Goal: Task Accomplishment & Management: Manage account settings

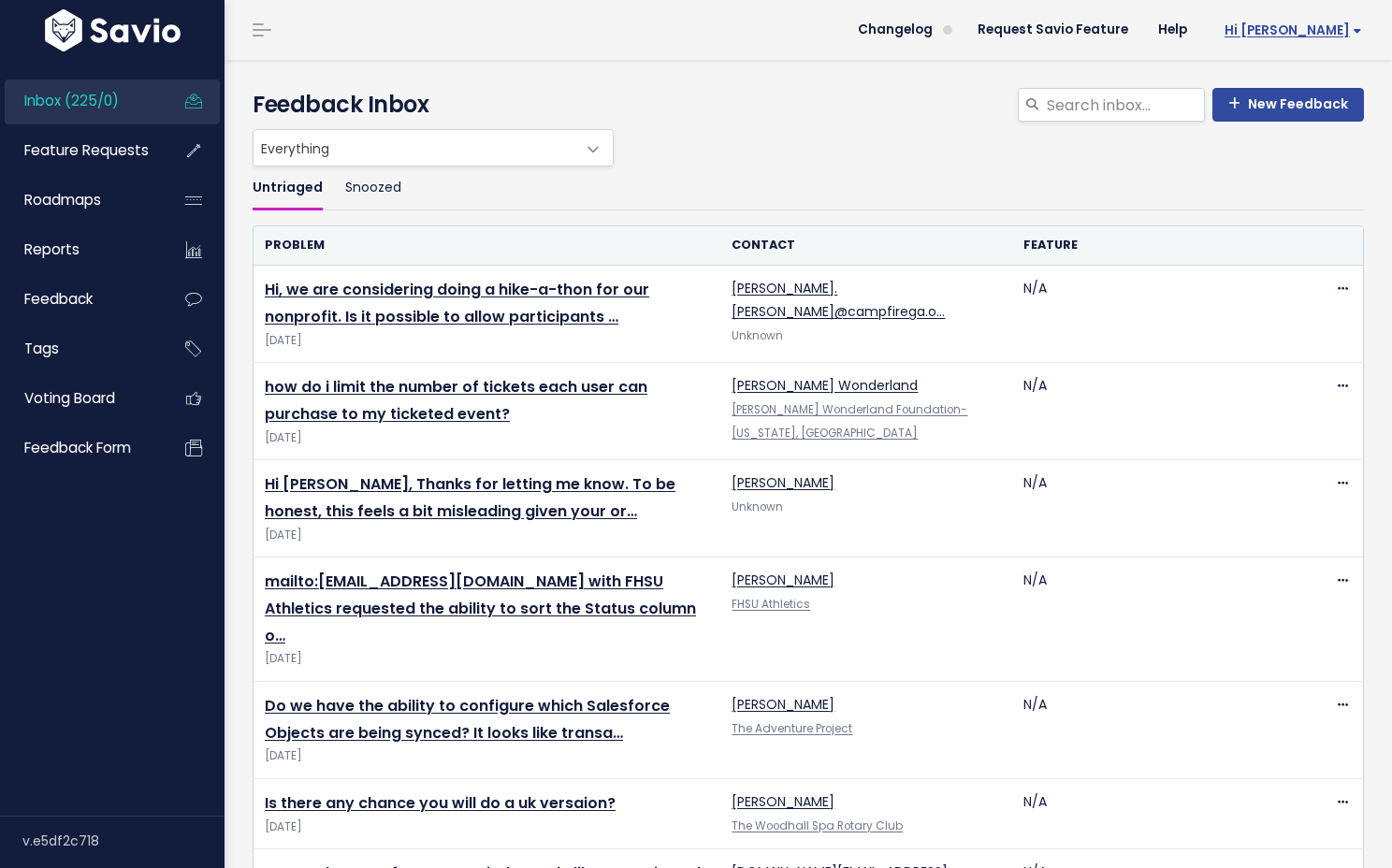
click at [1317, 26] on span "Hi [PERSON_NAME]" at bounding box center [1293, 30] width 138 height 14
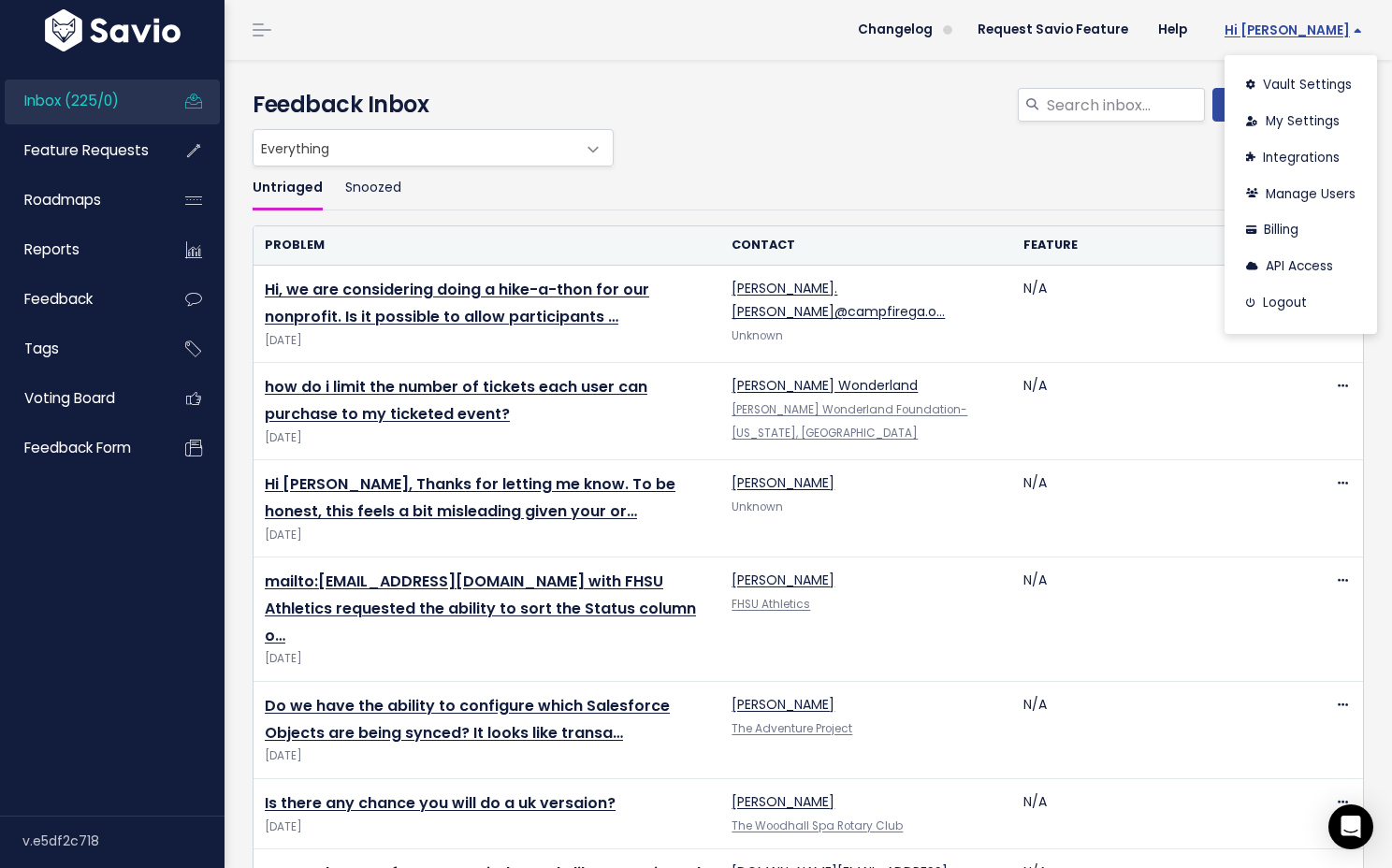
click at [1317, 32] on span "Hi [PERSON_NAME]" at bounding box center [1293, 30] width 138 height 14
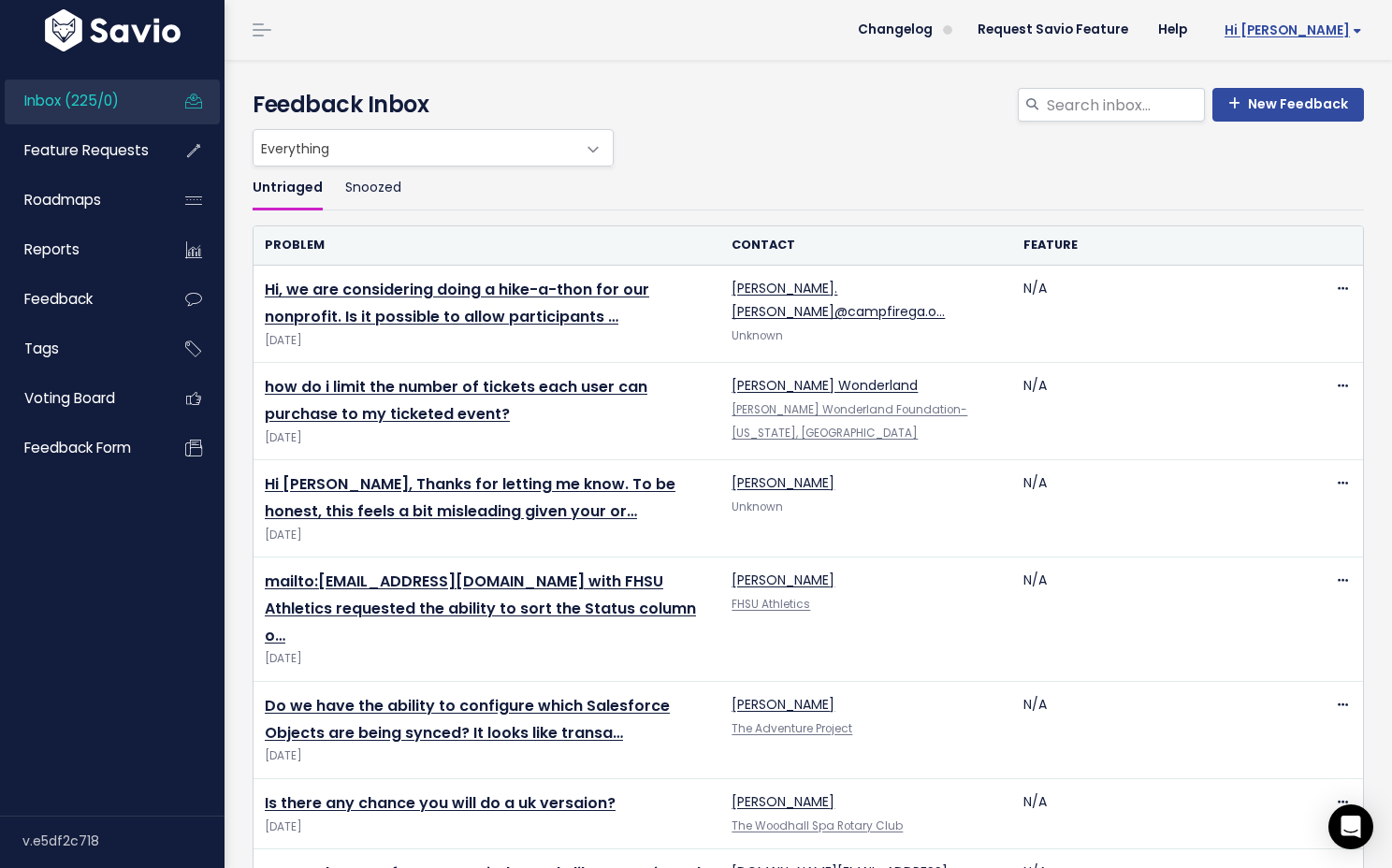
click at [1325, 30] on span "Hi [PERSON_NAME]" at bounding box center [1293, 30] width 138 height 14
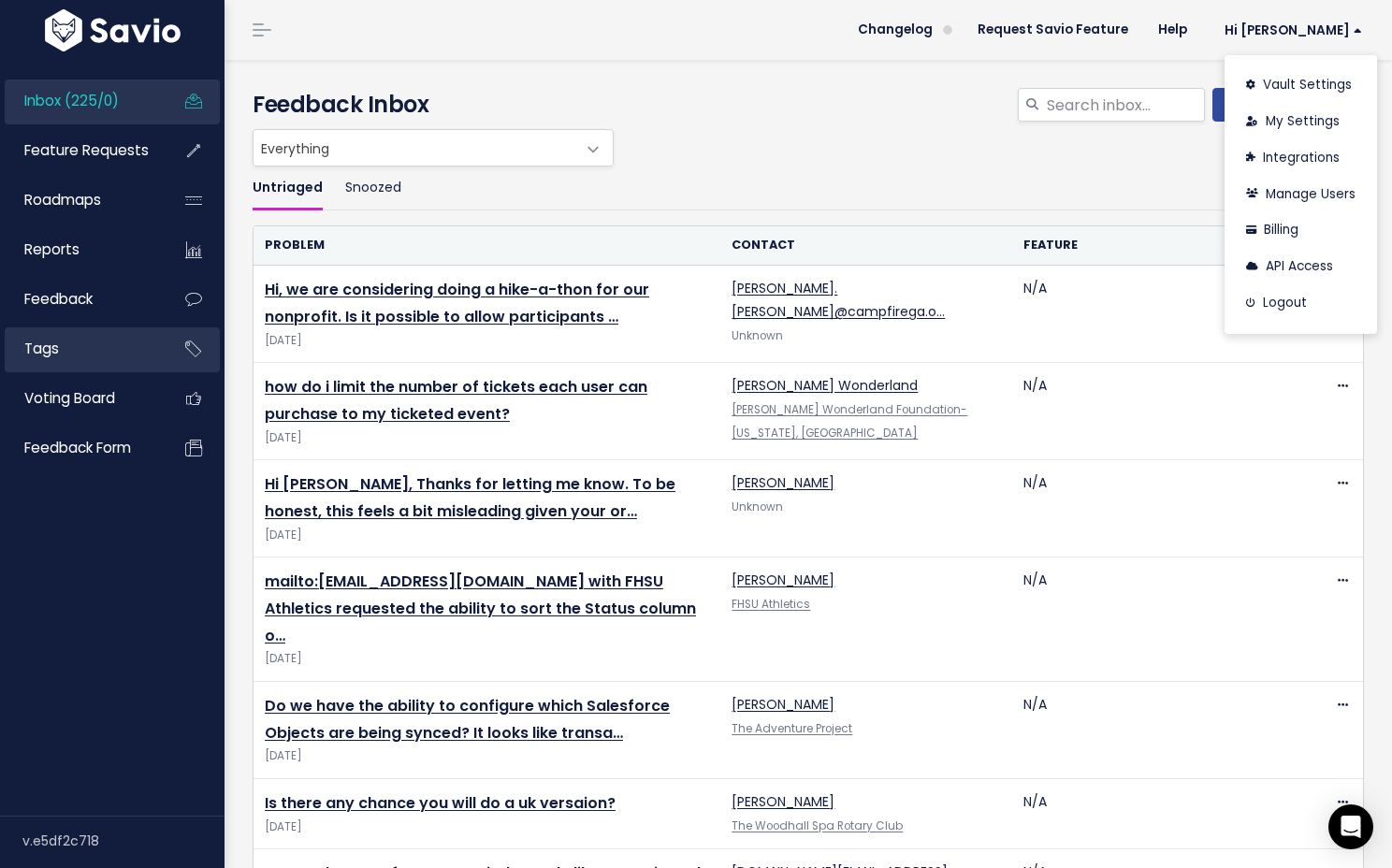
click at [155, 339] on li "Tags" at bounding box center [112, 350] width 215 height 45
click at [208, 350] on icon at bounding box center [194, 349] width 33 height 43
click at [63, 357] on link "Tags" at bounding box center [80, 349] width 151 height 43
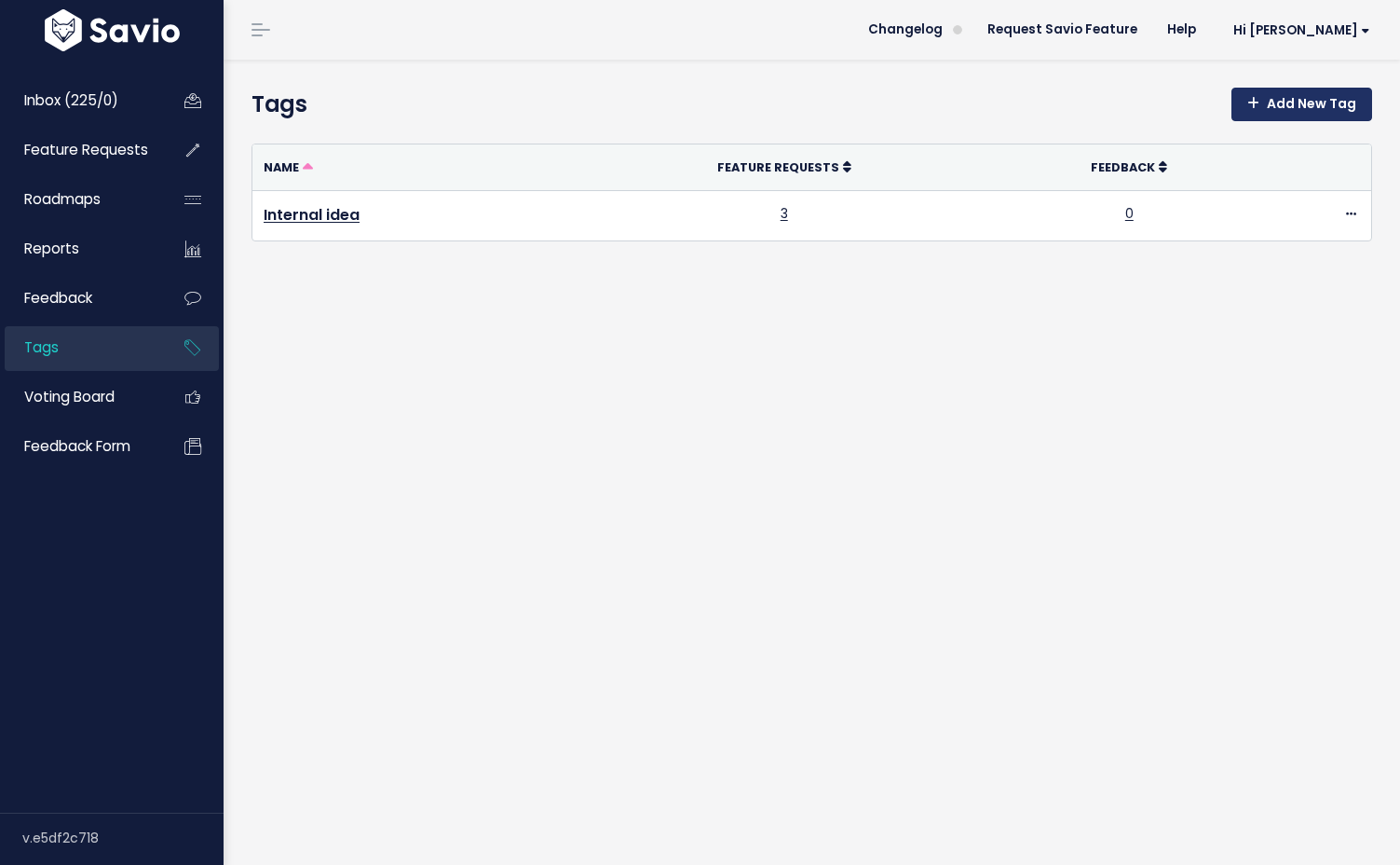
click at [1319, 104] on link "Add New Tag" at bounding box center [1302, 104] width 141 height 33
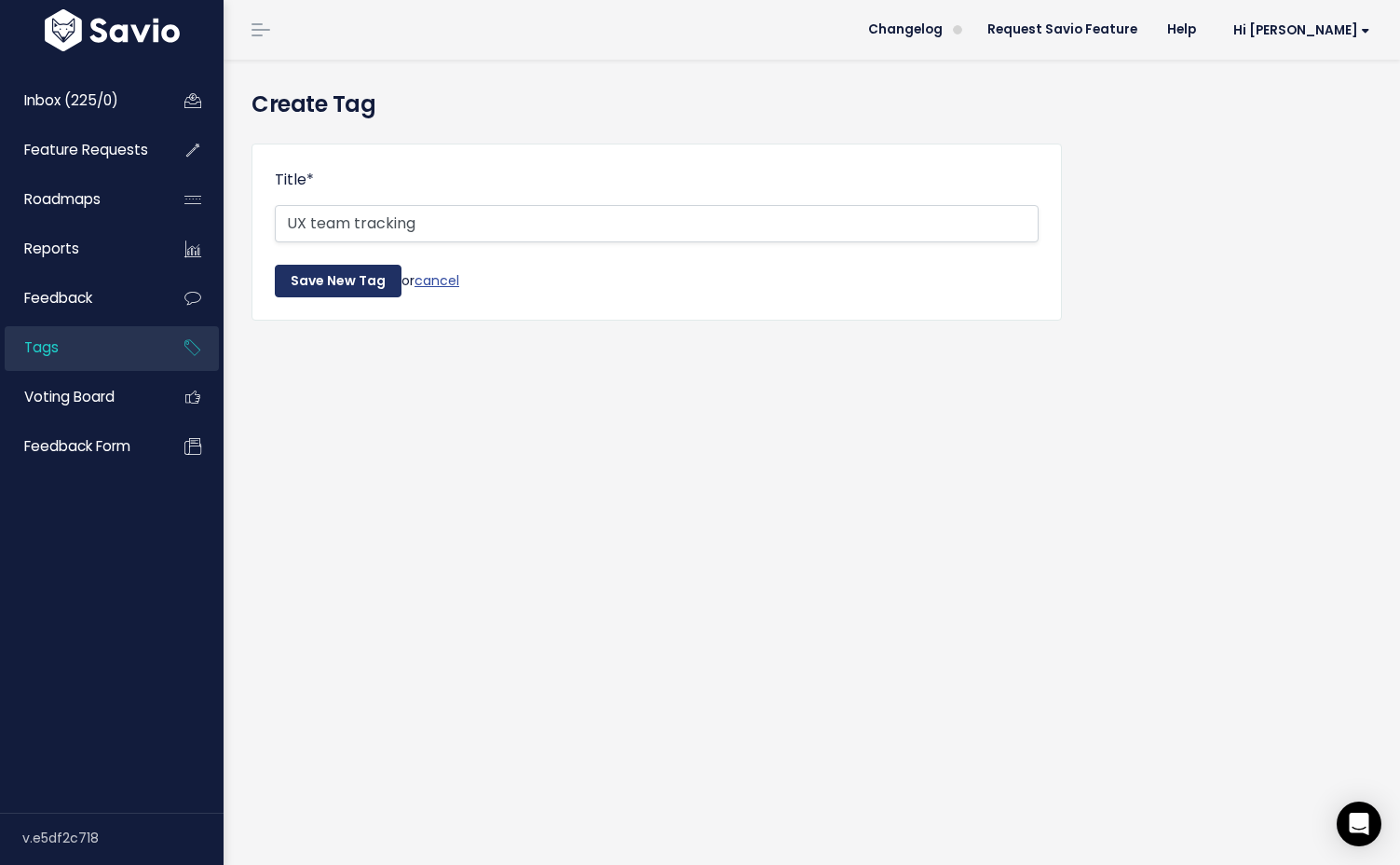
type input "UX team tracking"
click at [308, 289] on input "Save New Tag" at bounding box center [338, 282] width 127 height 33
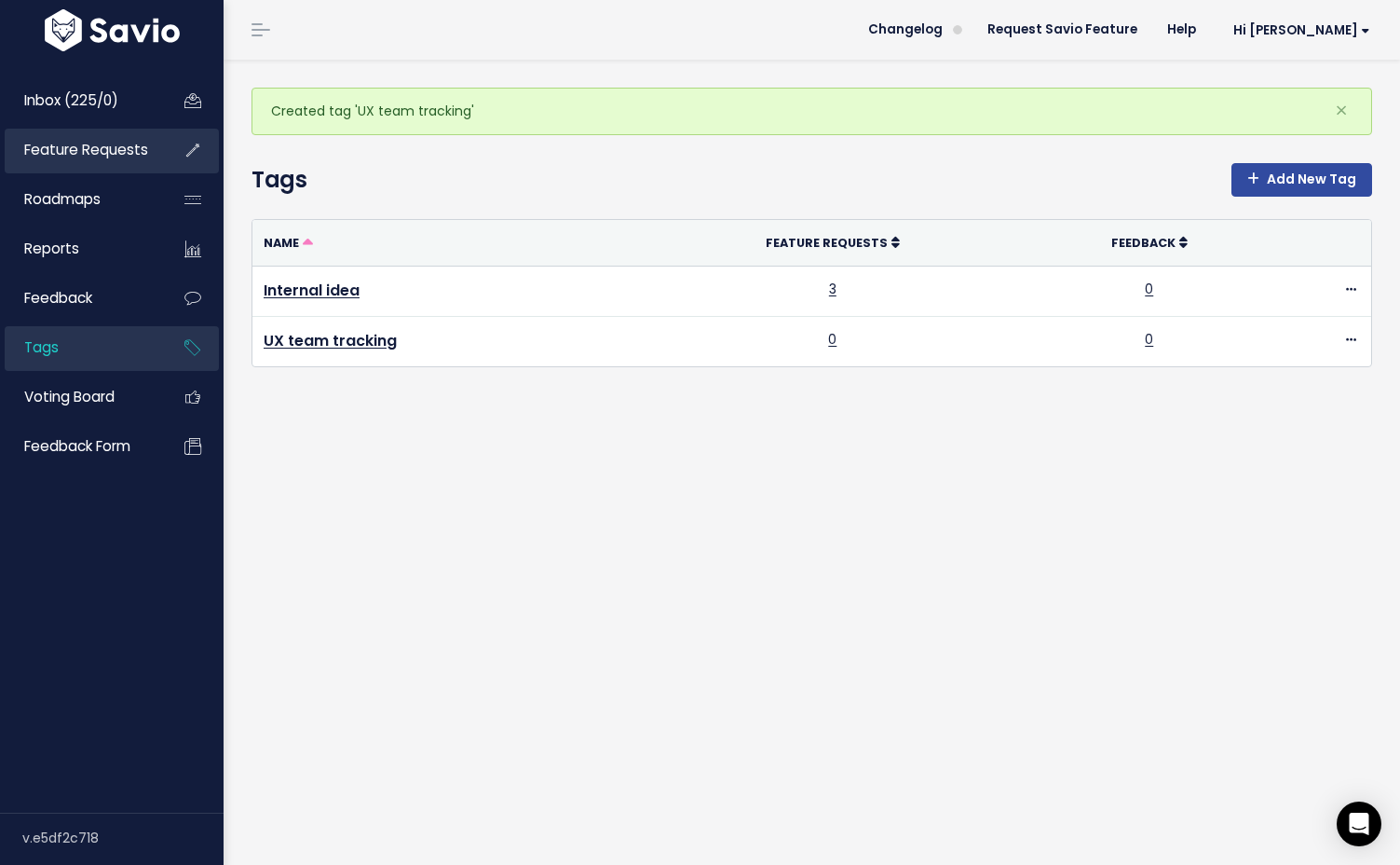
click at [105, 152] on span "Feature Requests" at bounding box center [86, 150] width 124 height 19
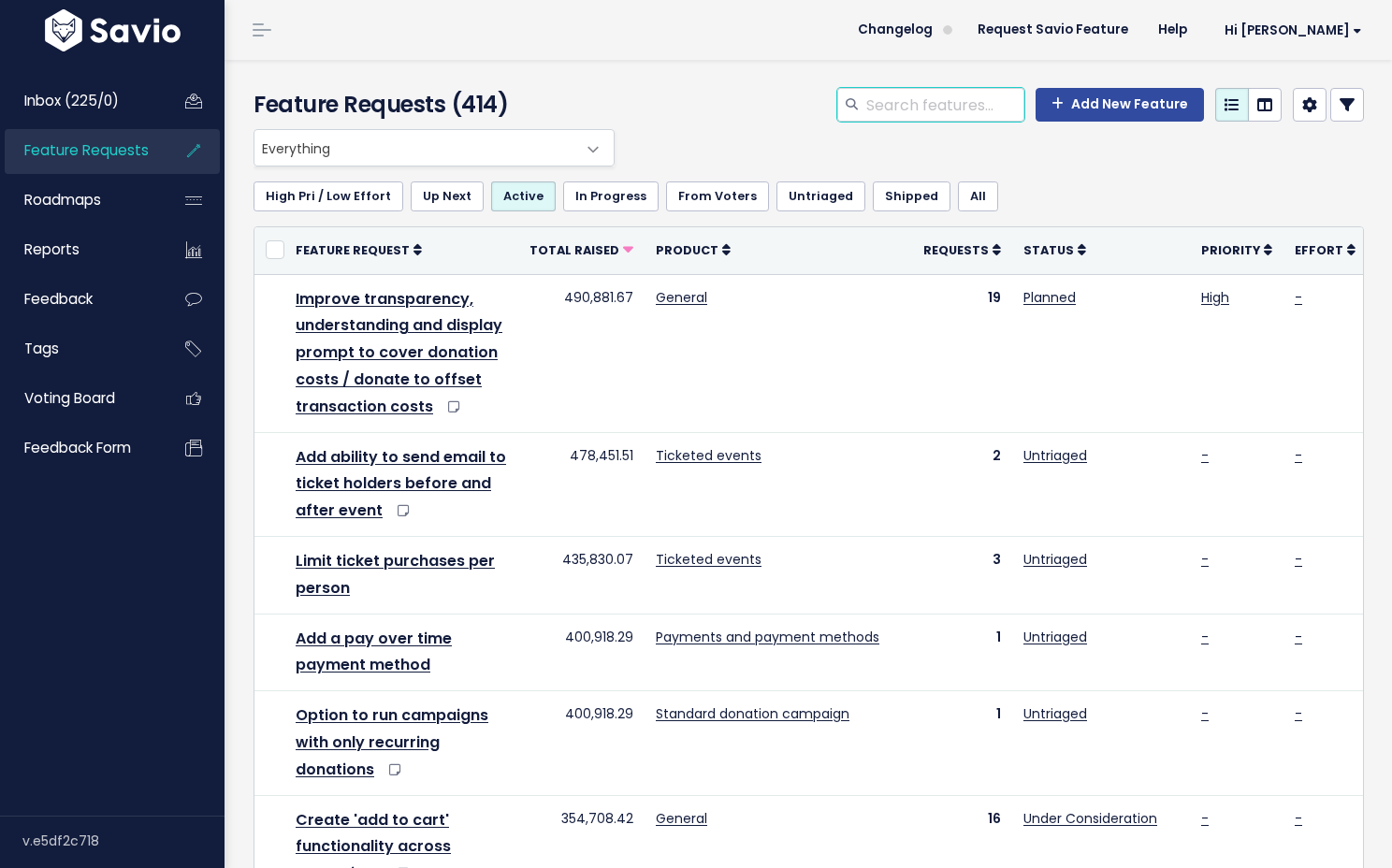
click at [925, 110] on input "search" at bounding box center [944, 105] width 160 height 33
type input "sort invoice"
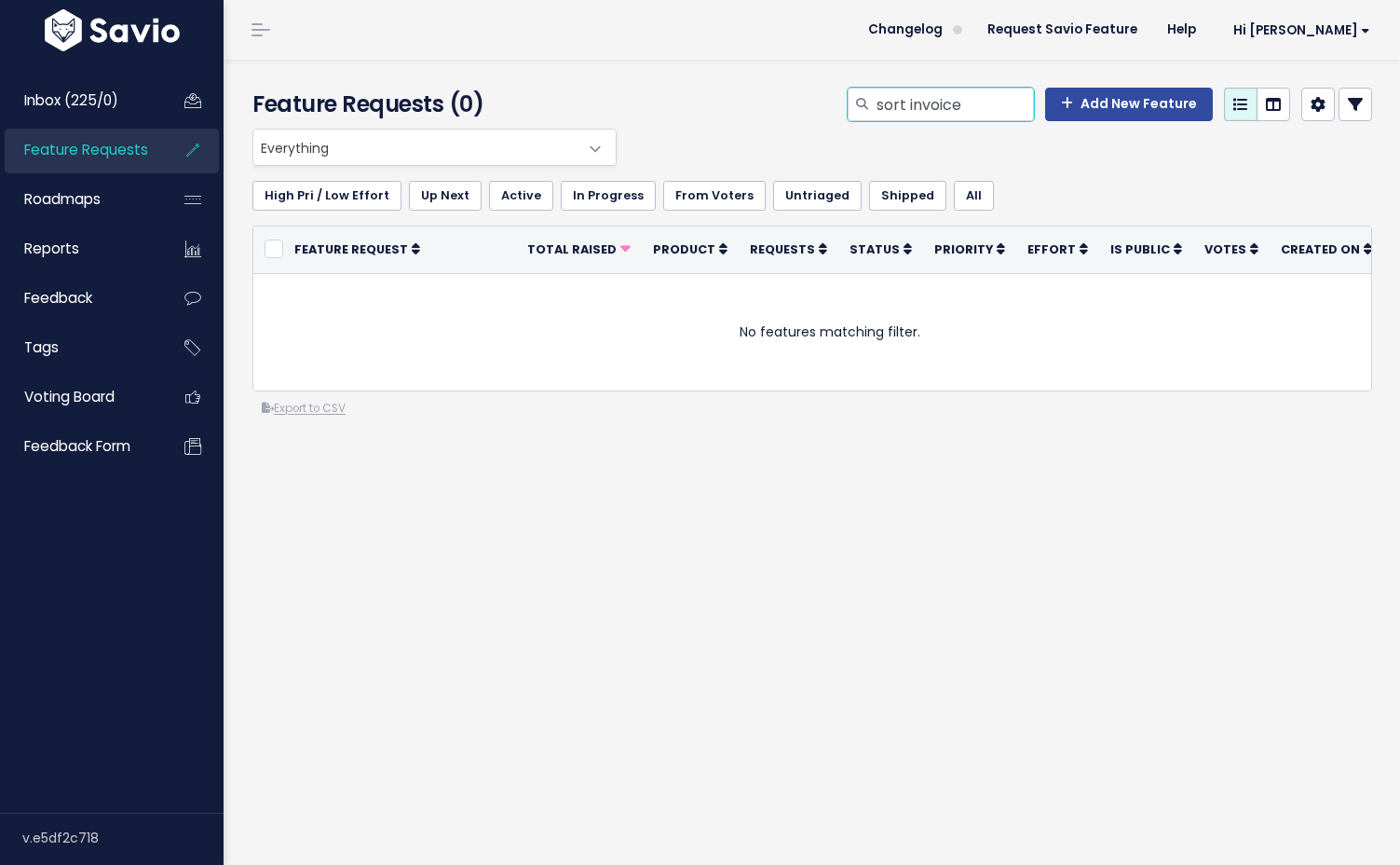
click at [936, 97] on input "sort invoice" at bounding box center [955, 104] width 160 height 33
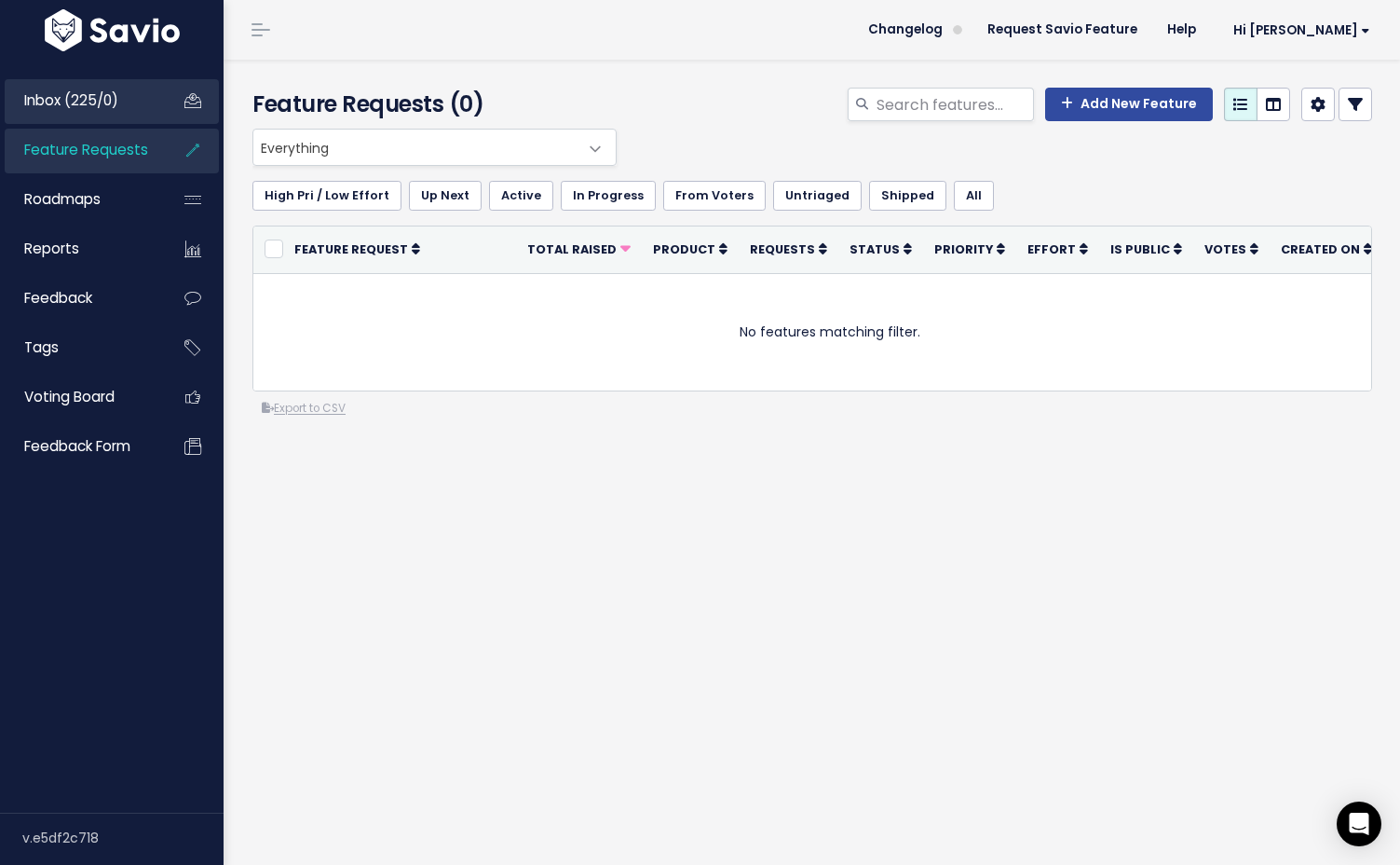
click at [95, 84] on link "Inbox (225/0)" at bounding box center [80, 100] width 150 height 43
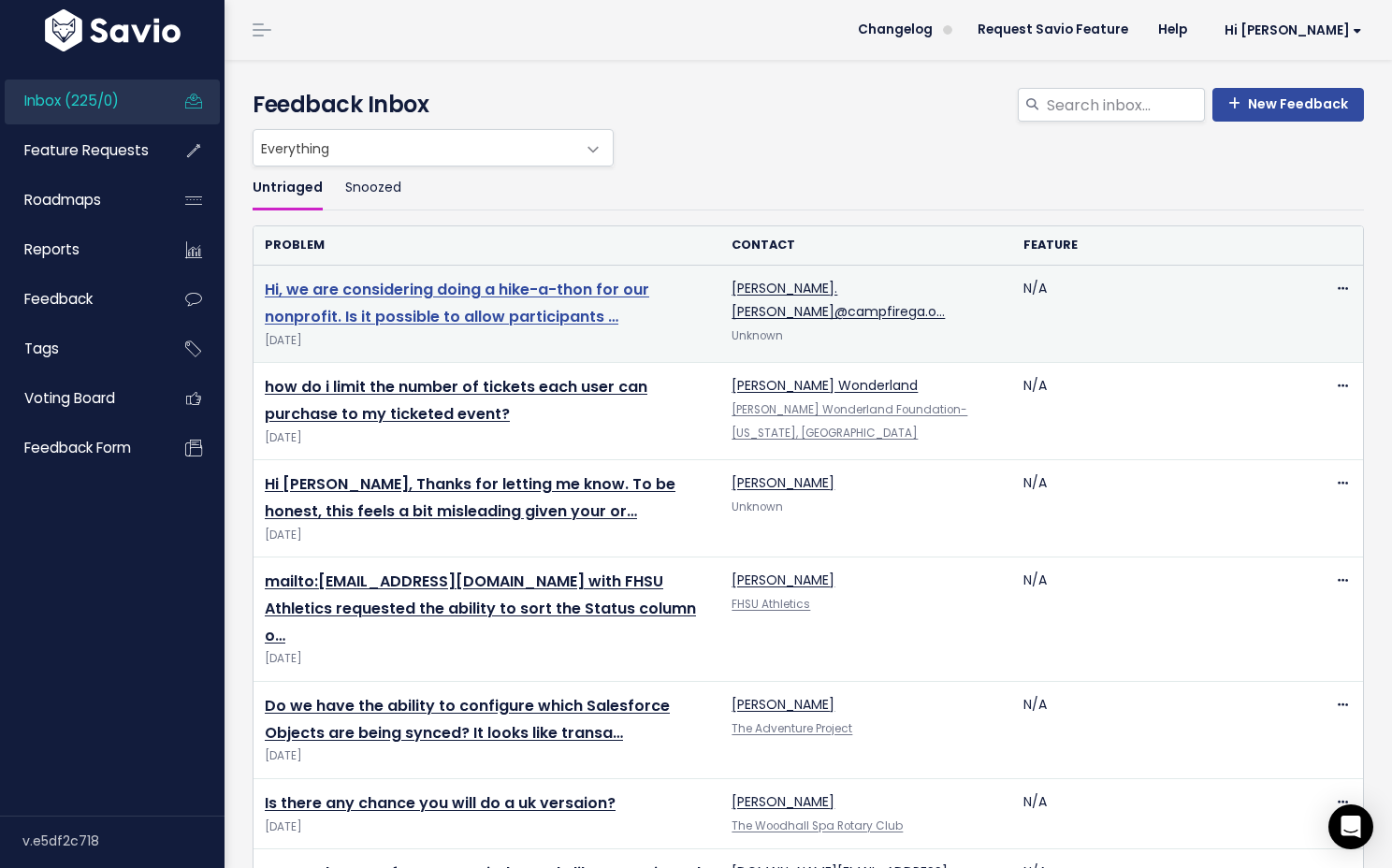
click at [545, 316] on link "Hi, we are considering doing a hike-a-thon for our nonprofit. Is it possible to…" at bounding box center [457, 303] width 384 height 49
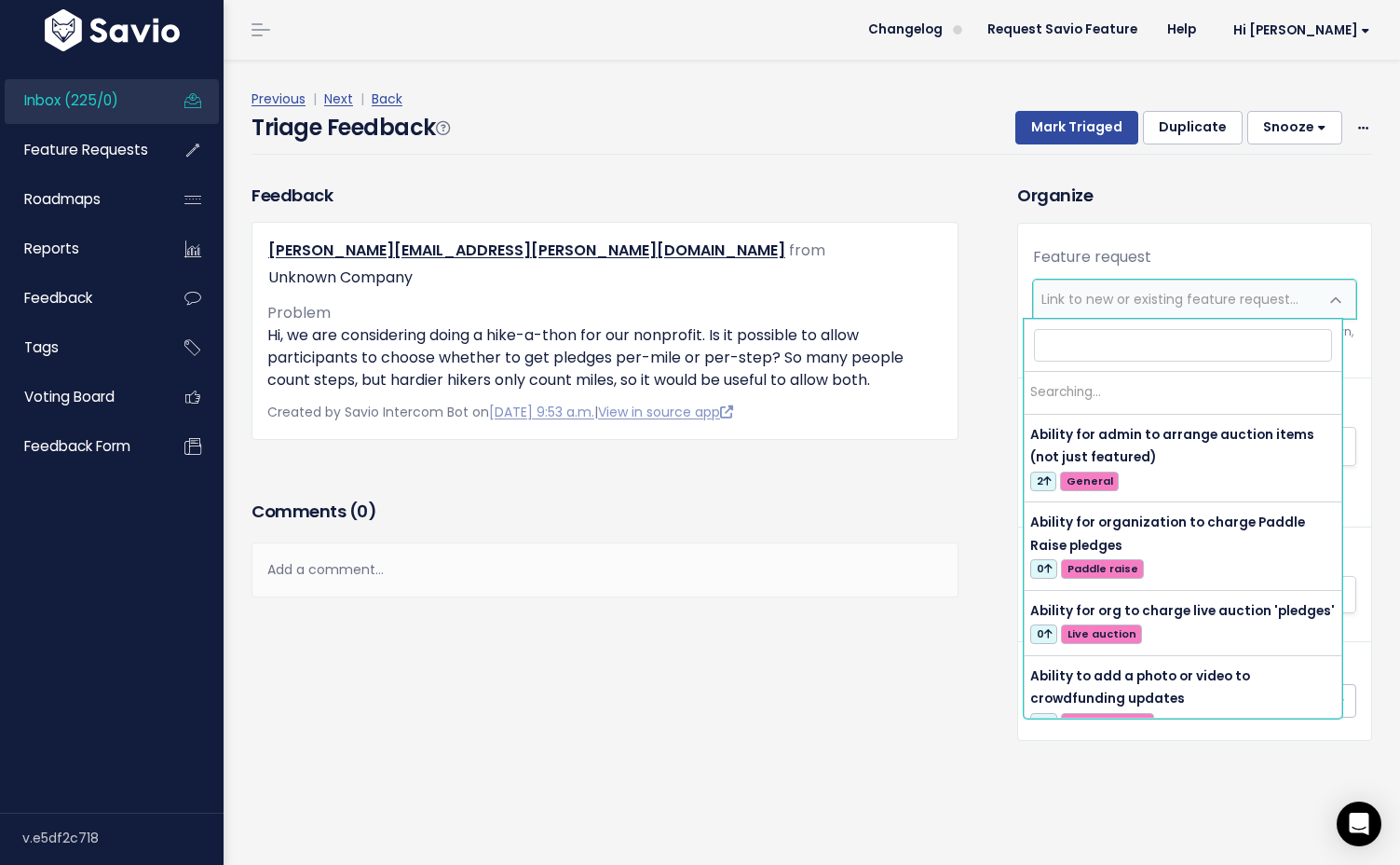
click at [1232, 296] on span "Link to new or existing feature request..." at bounding box center [1170, 299] width 257 height 19
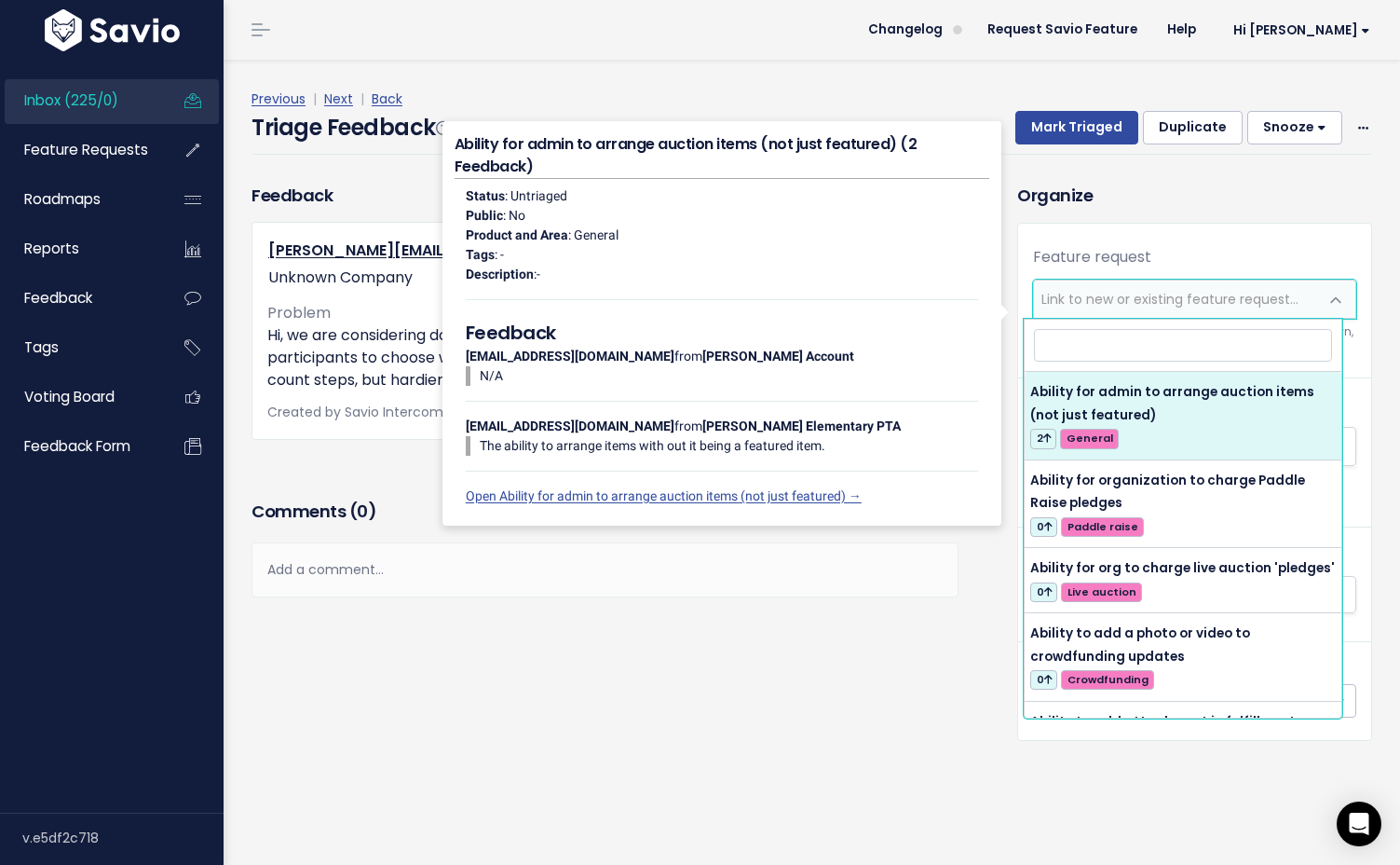
click at [1206, 197] on h3 "Organize" at bounding box center [1195, 196] width 355 height 25
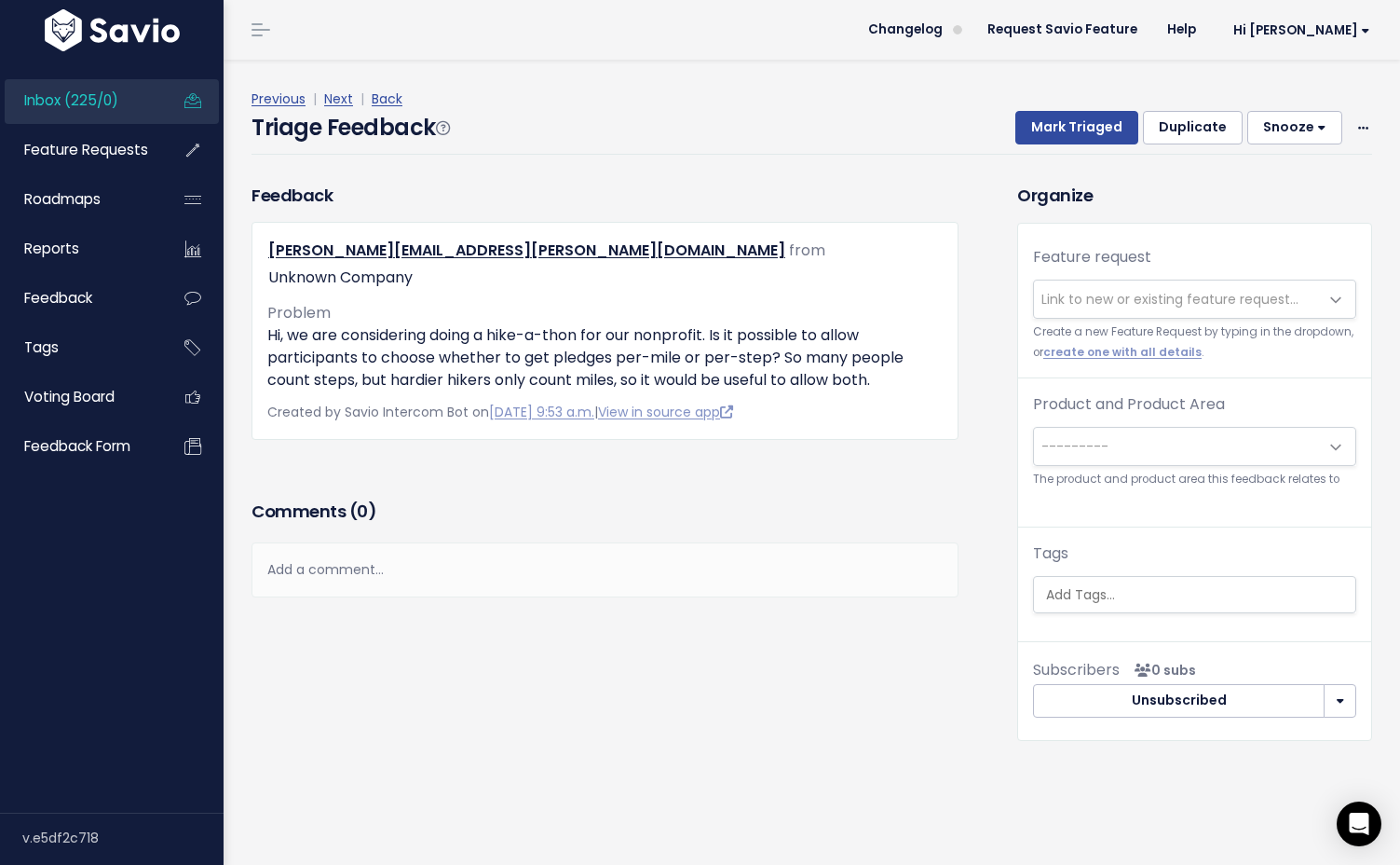
click at [1085, 290] on span "Link to new or existing feature request..." at bounding box center [1170, 299] width 257 height 19
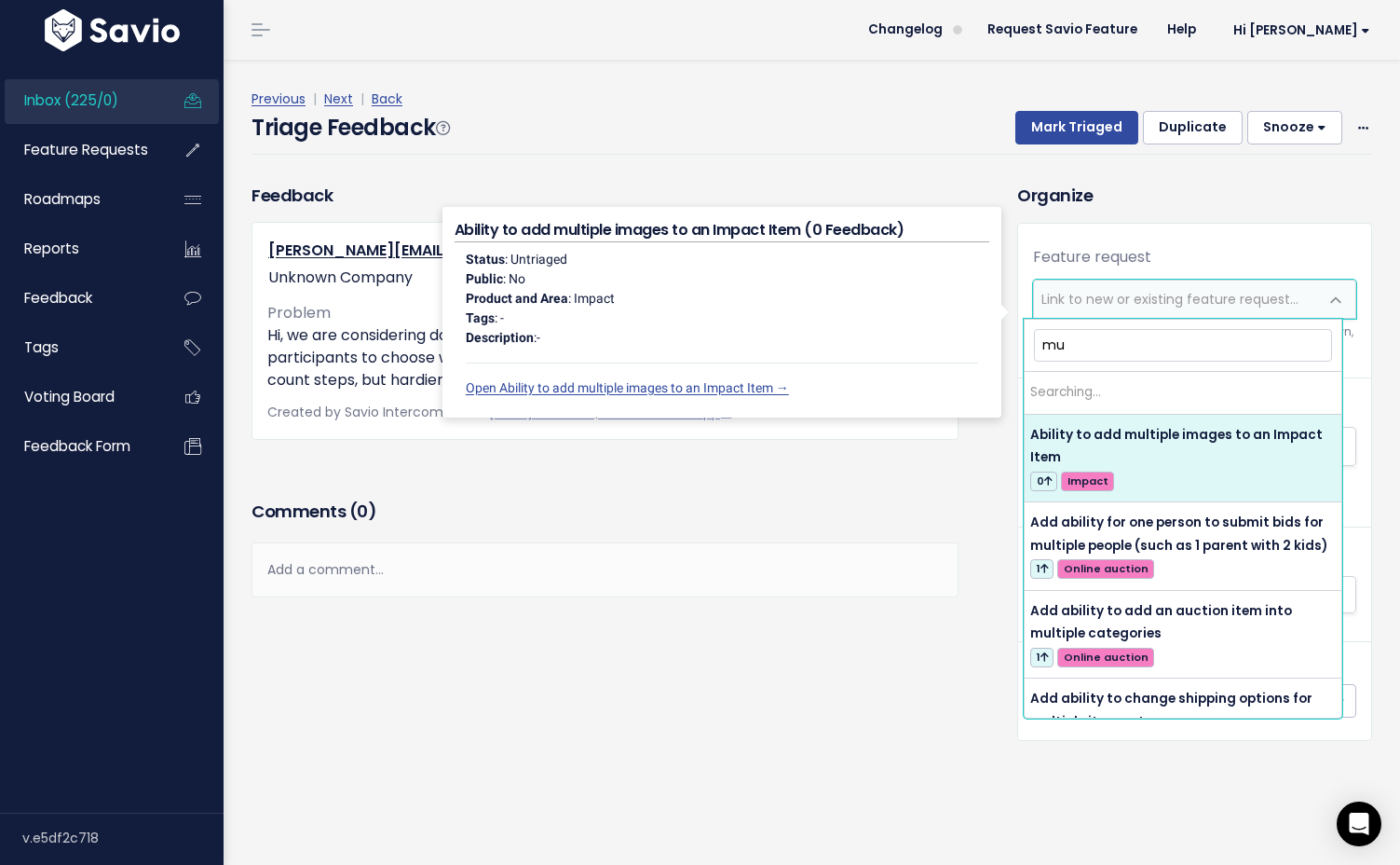
type input "m"
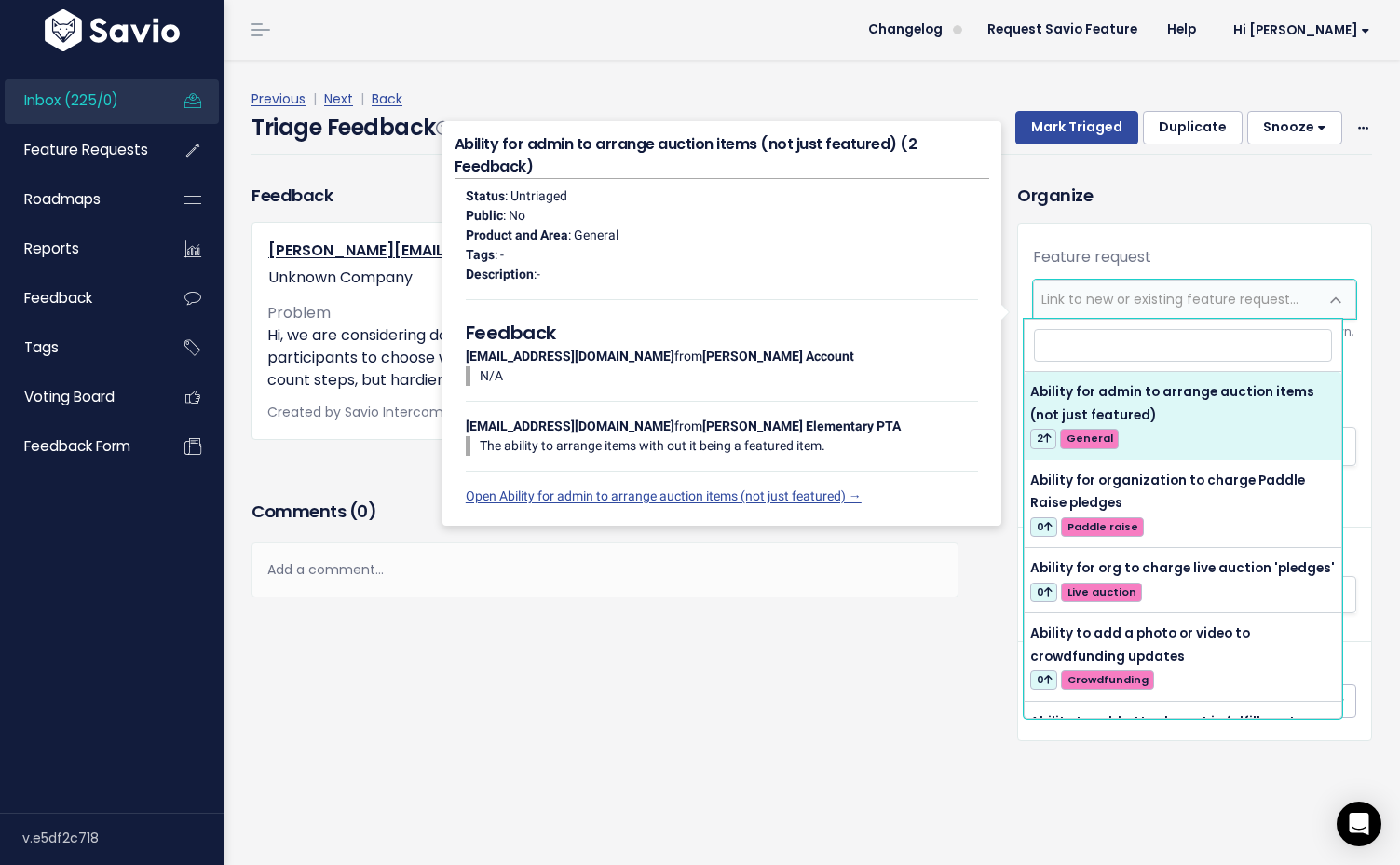
click at [935, 98] on div "Previous | Next | Back" at bounding box center [811, 99] width 1121 height 23
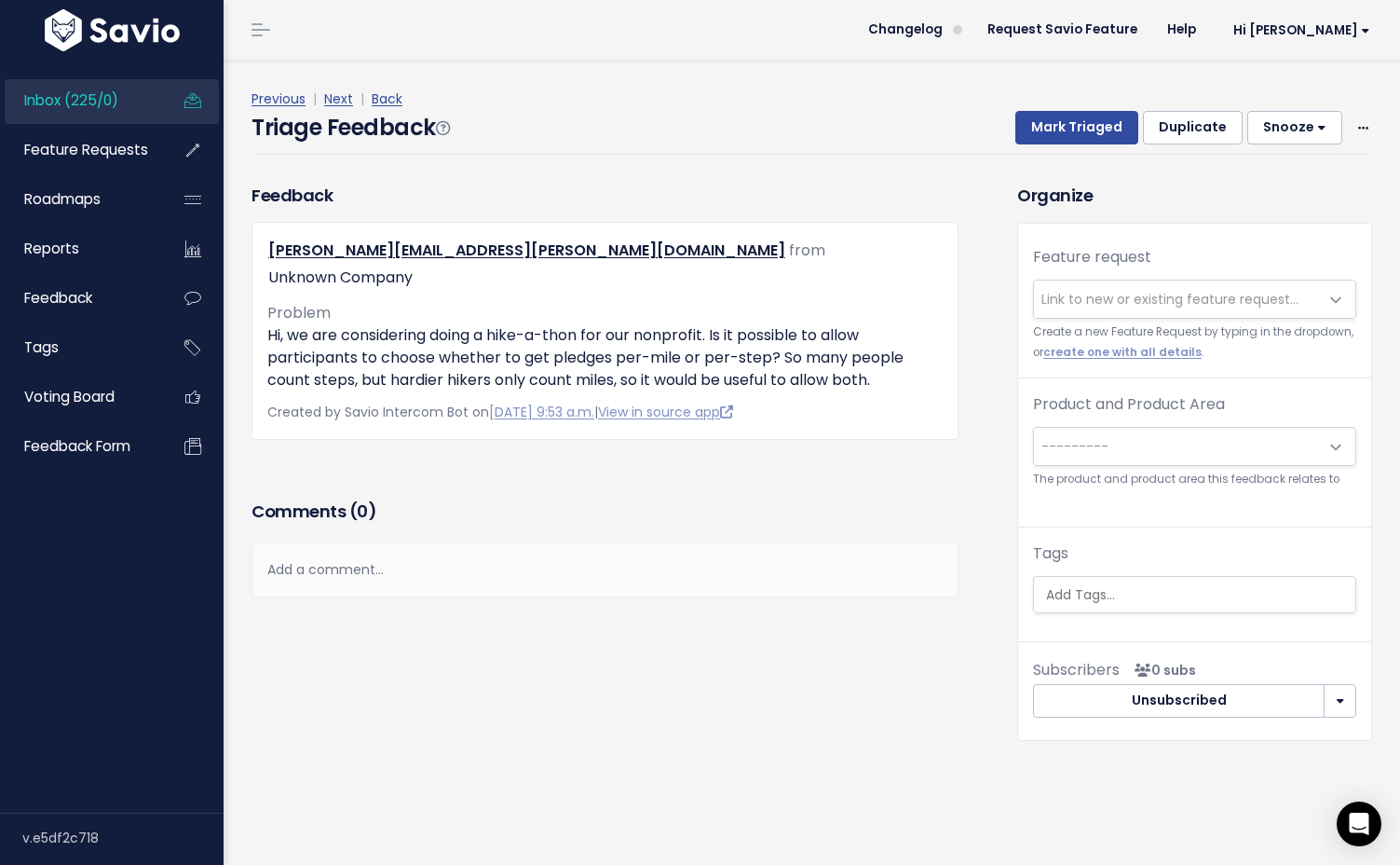
click at [802, 185] on div "Feedback stephanie.taylor@campfirega.org from Unknown Company Problem" at bounding box center [605, 312] width 707 height 257
click at [92, 143] on span "Feature Requests" at bounding box center [86, 150] width 124 height 19
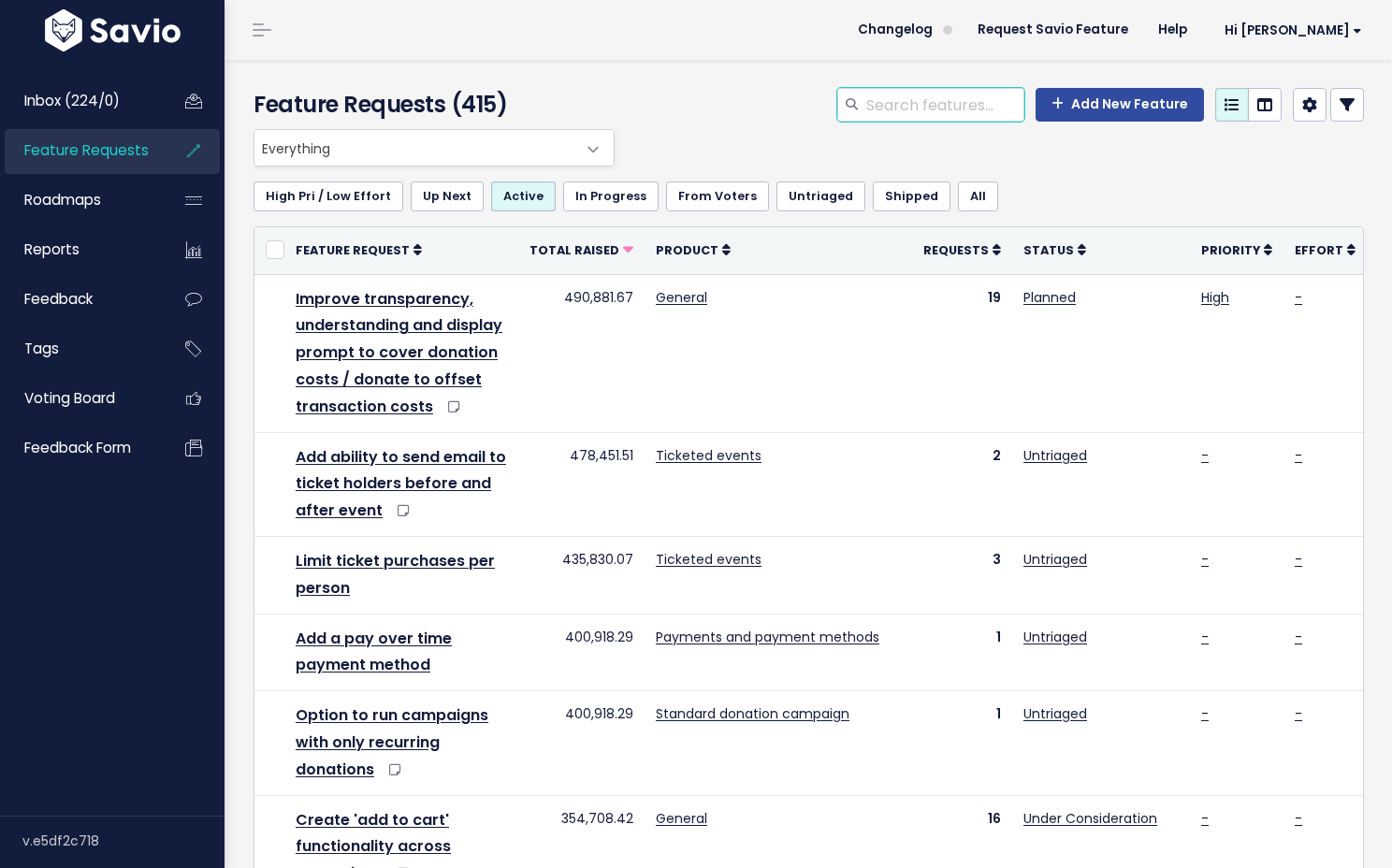
click at [905, 111] on input "search" at bounding box center [944, 105] width 160 height 33
type input "impact fulfillment"
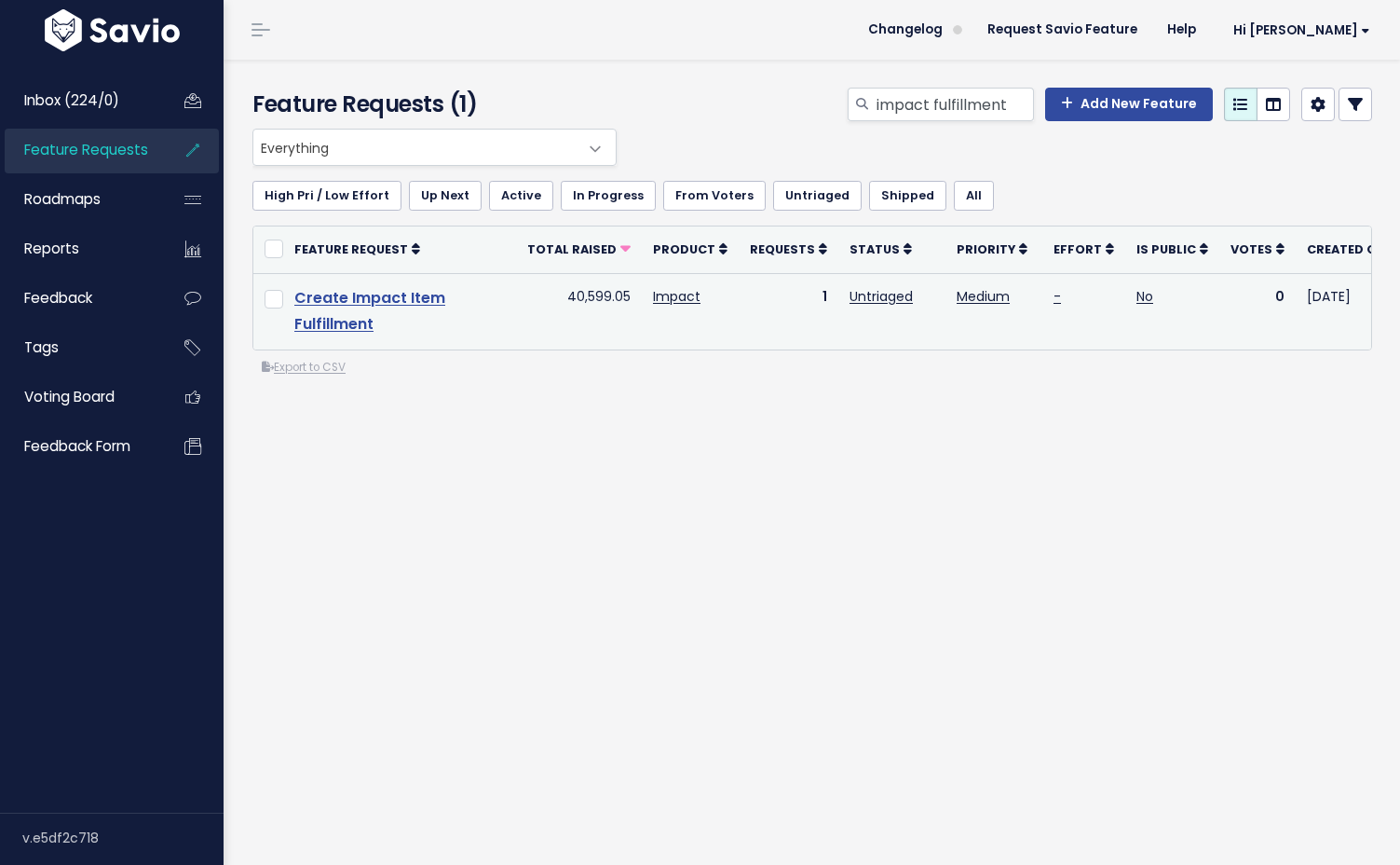
click at [410, 307] on link "Create Impact Item Fulfillment" at bounding box center [369, 312] width 151 height 49
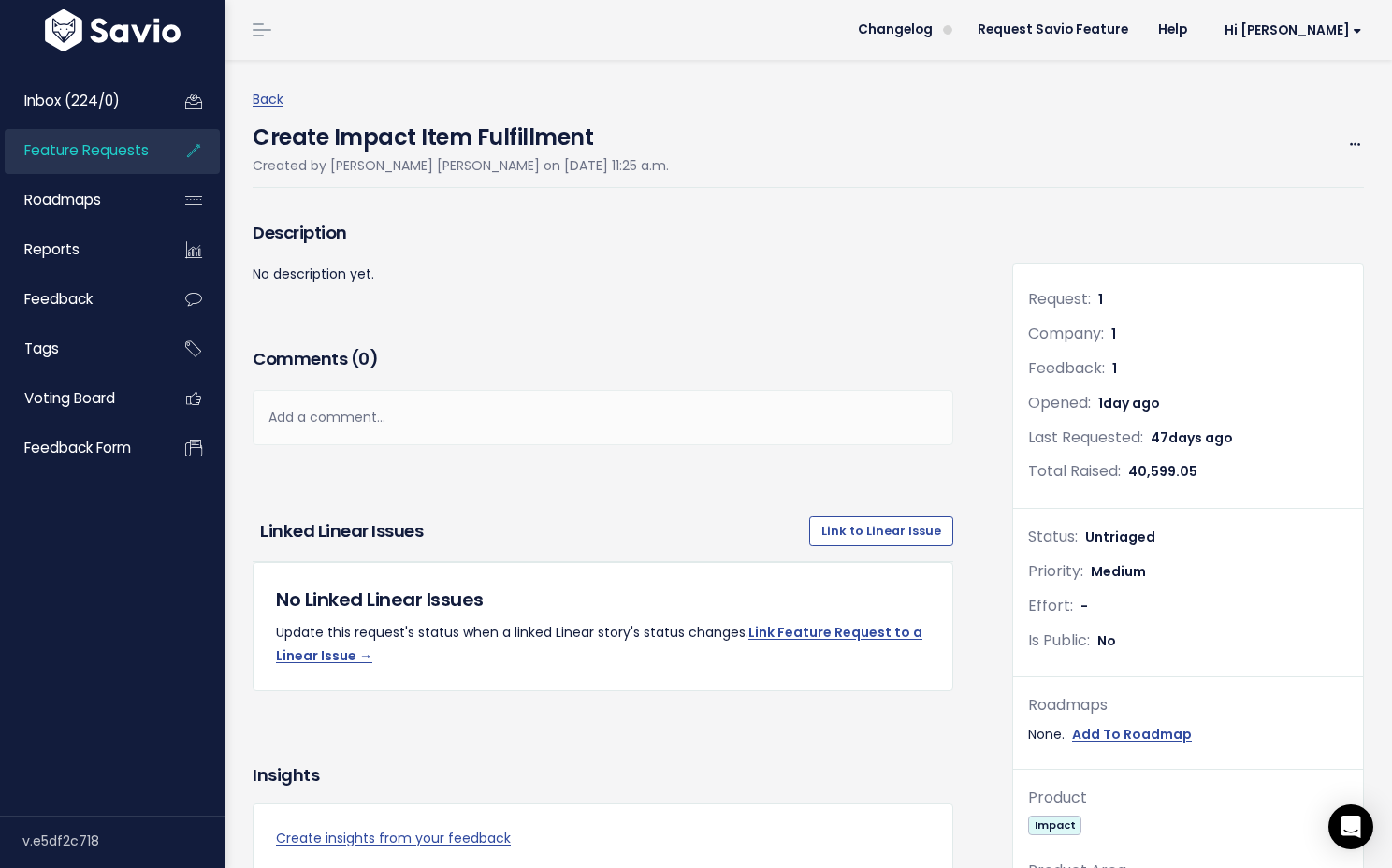
scroll to position [22, 0]
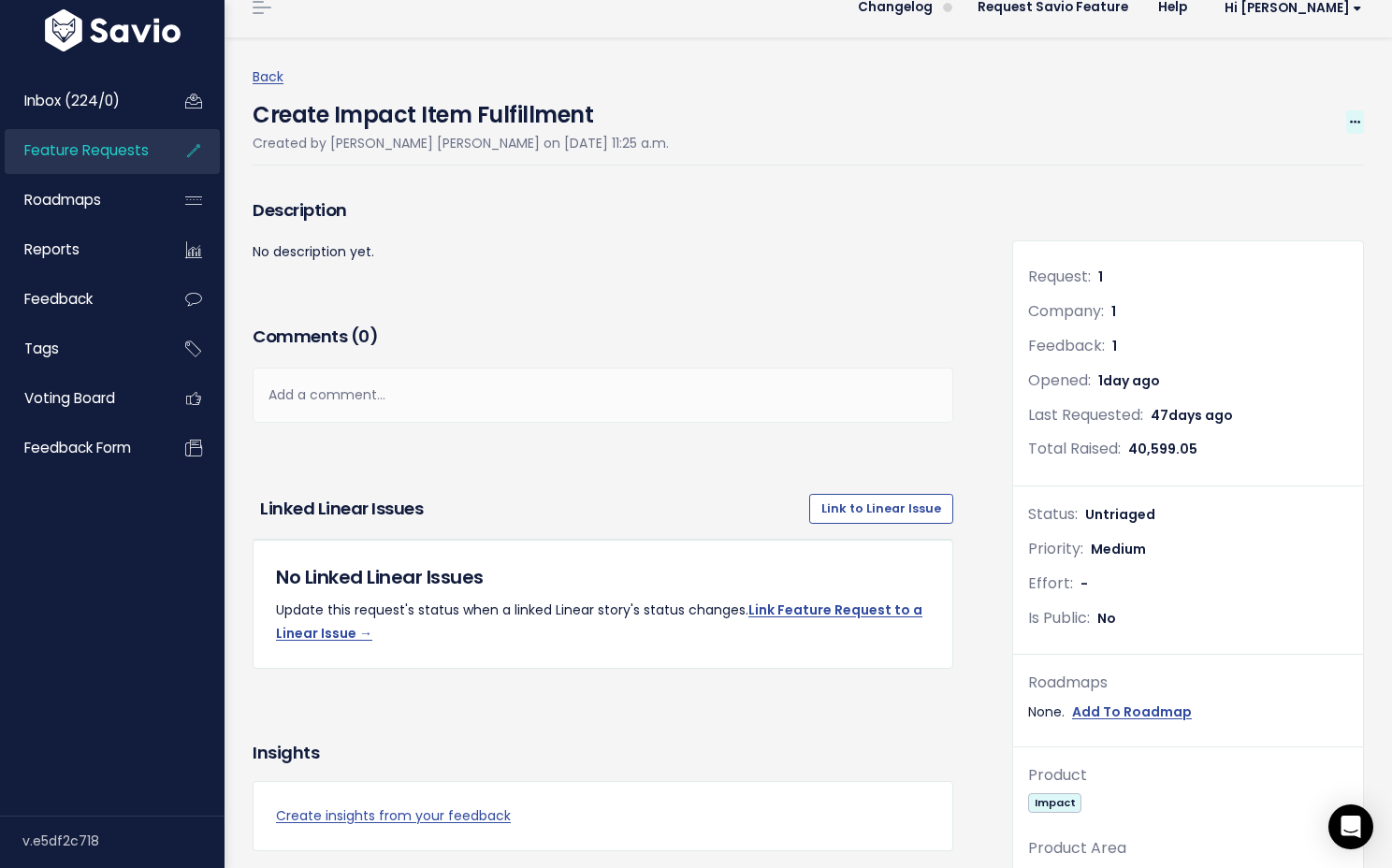
click at [1350, 125] on icon at bounding box center [1355, 123] width 11 height 12
click at [1269, 169] on link "Edit" at bounding box center [1292, 173] width 139 height 36
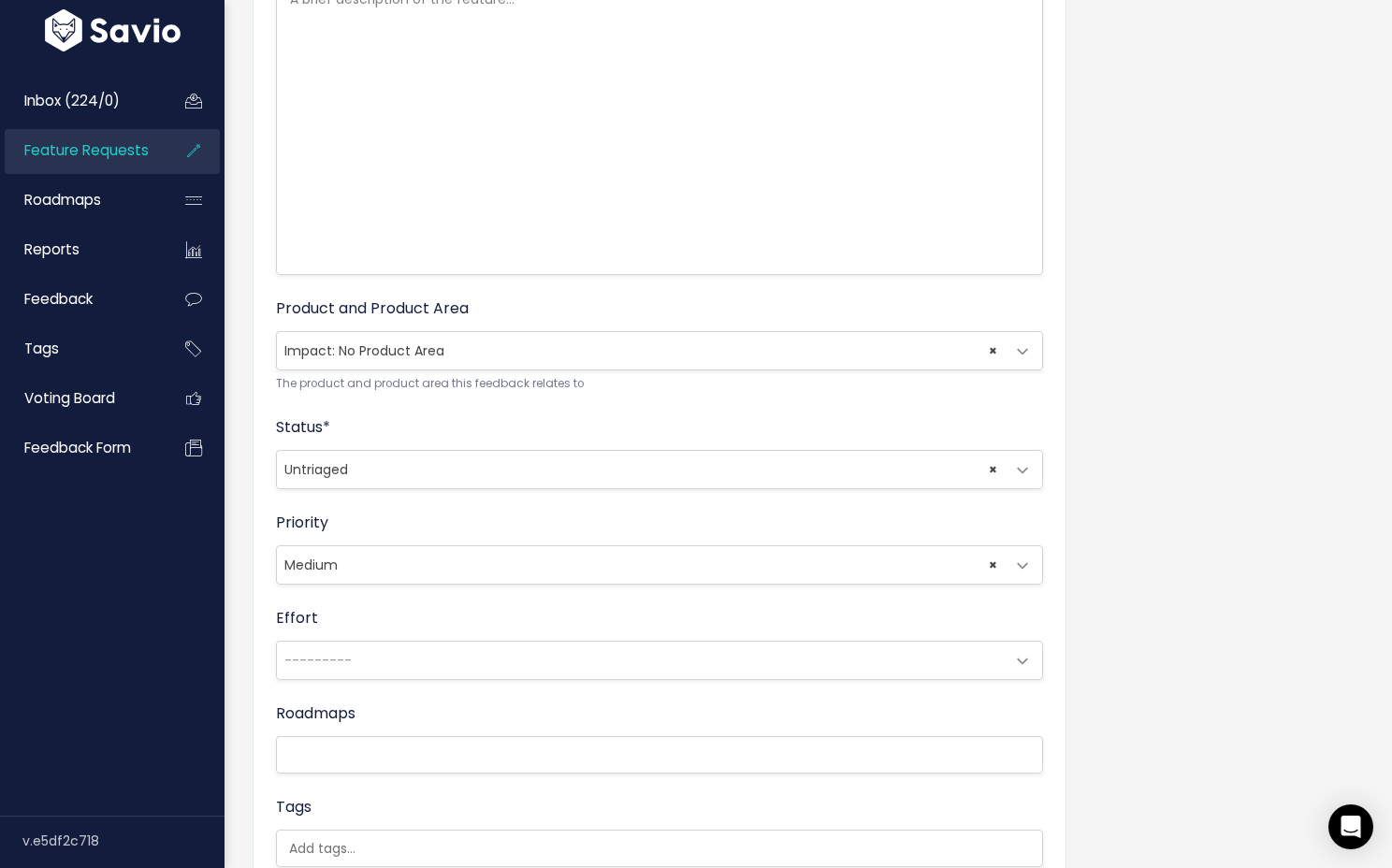
scroll to position [433, 0]
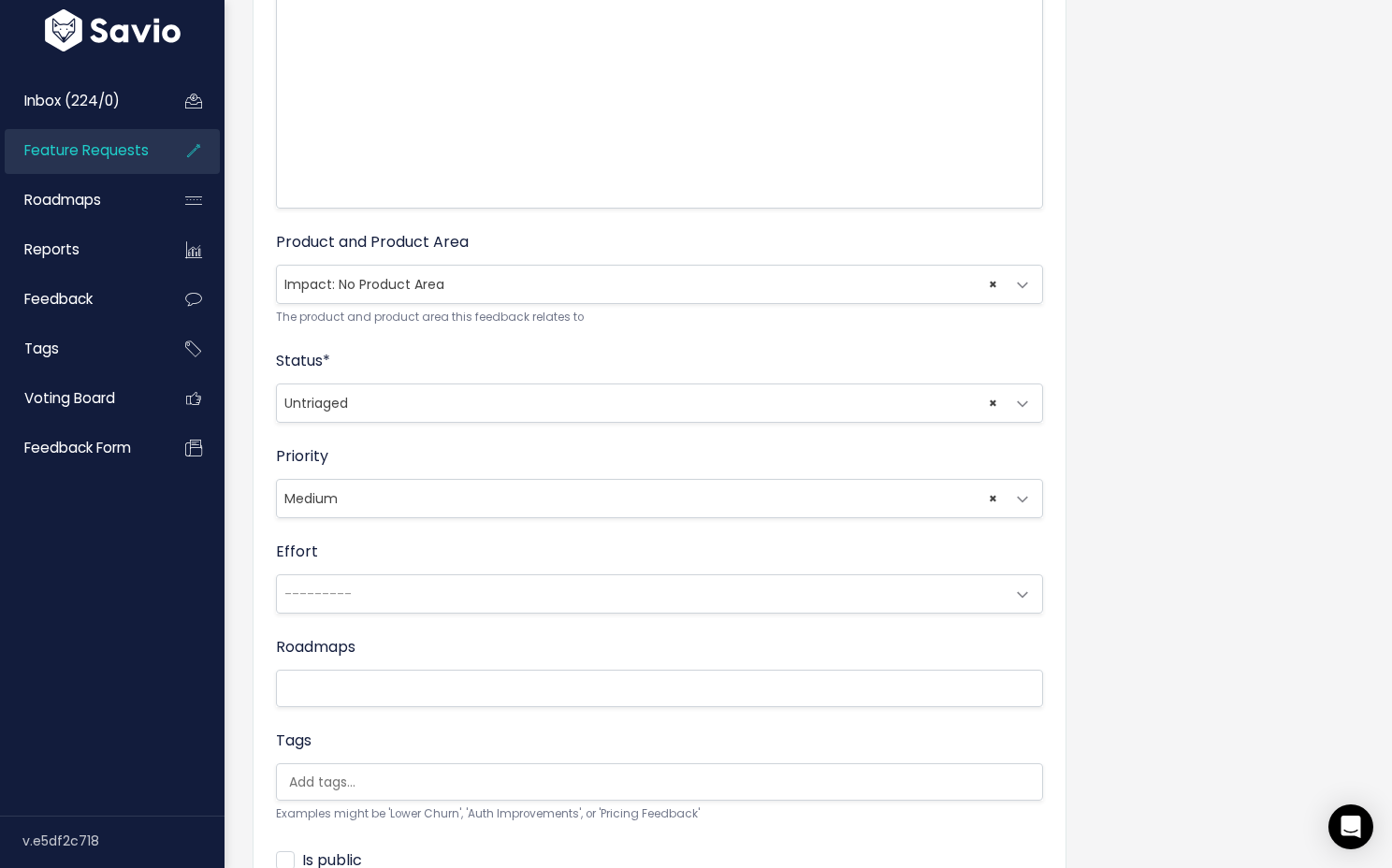
click at [352, 772] on input "search" at bounding box center [664, 782] width 765 height 20
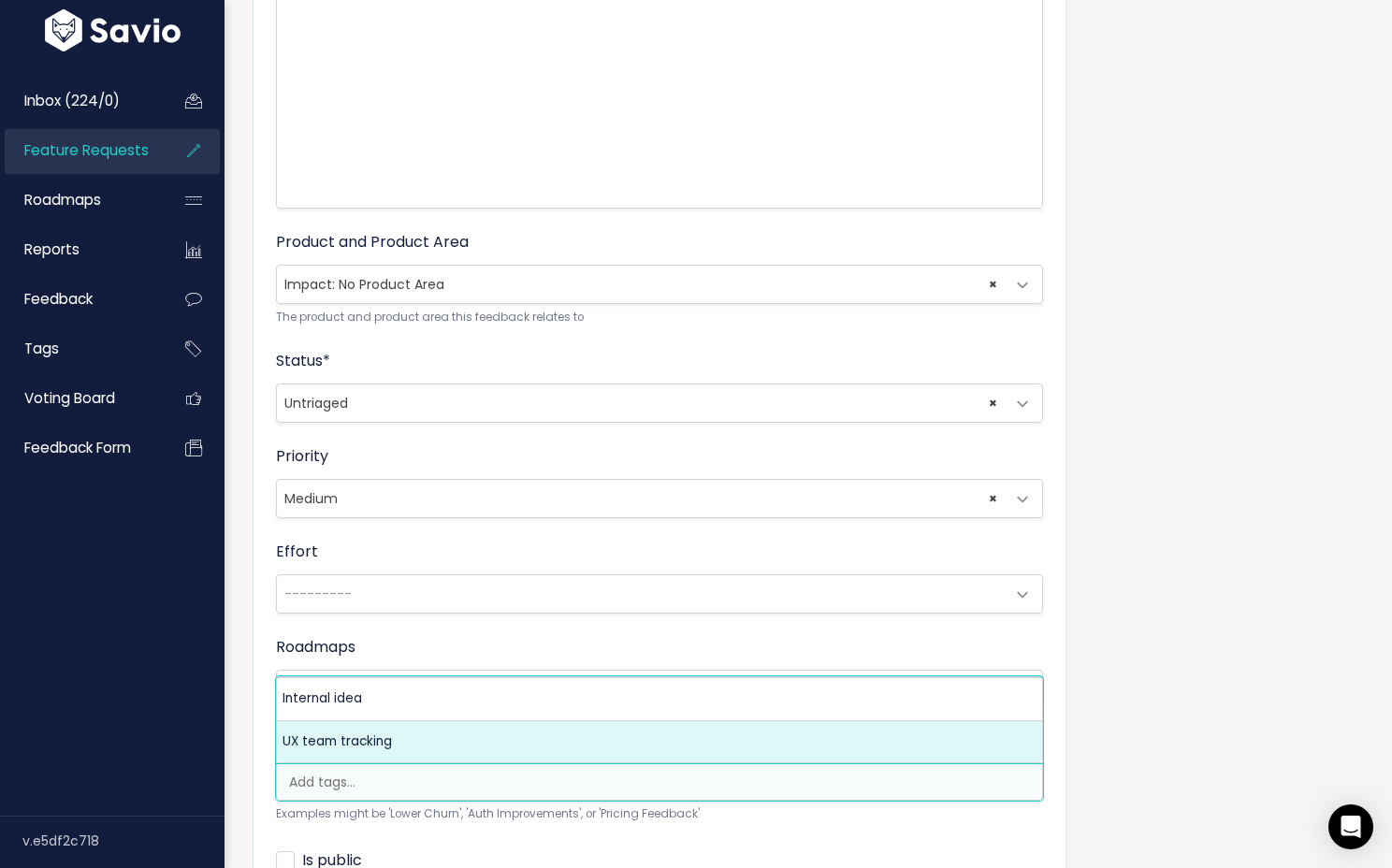
select select "13789"
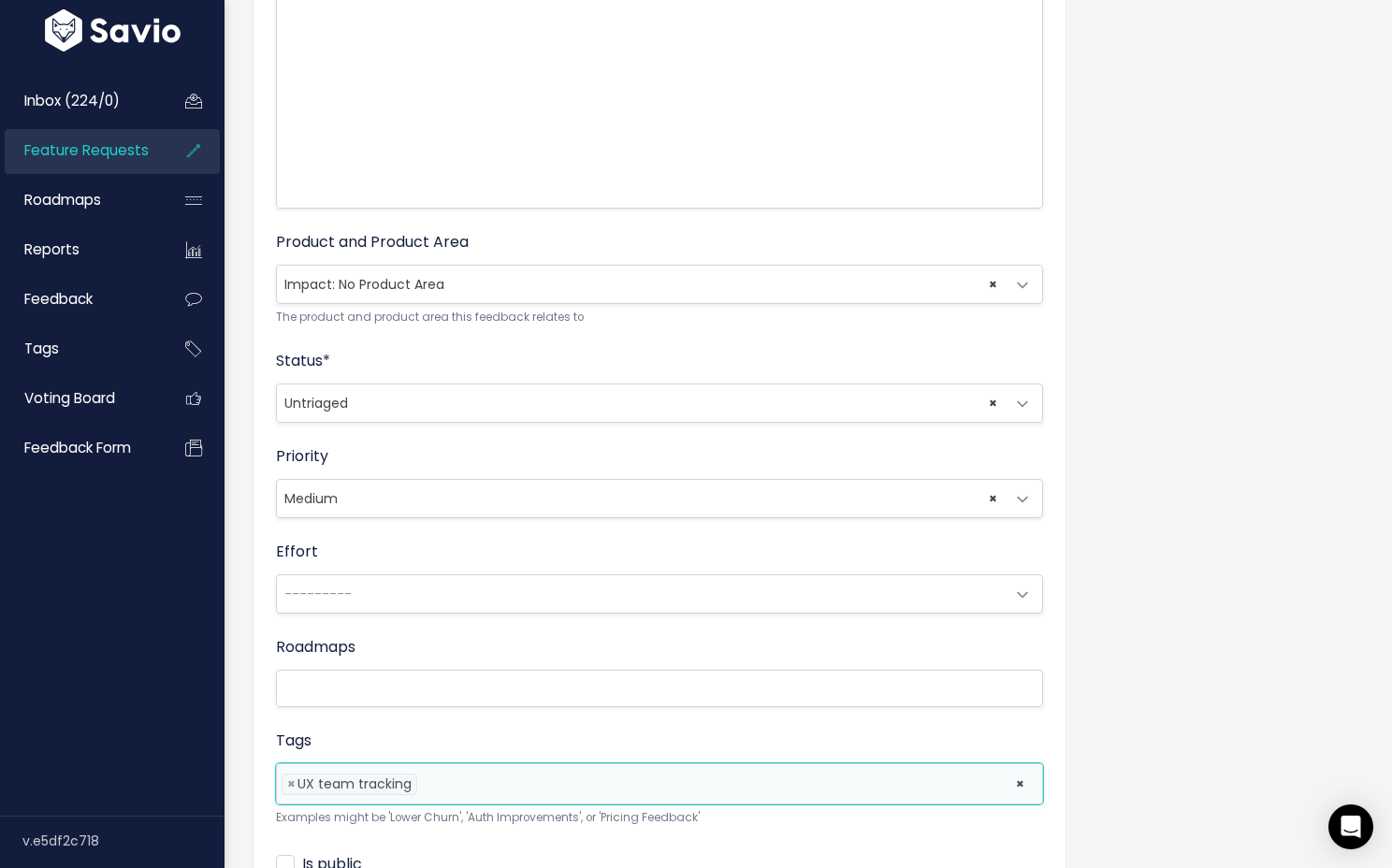
scroll to position [633, 0]
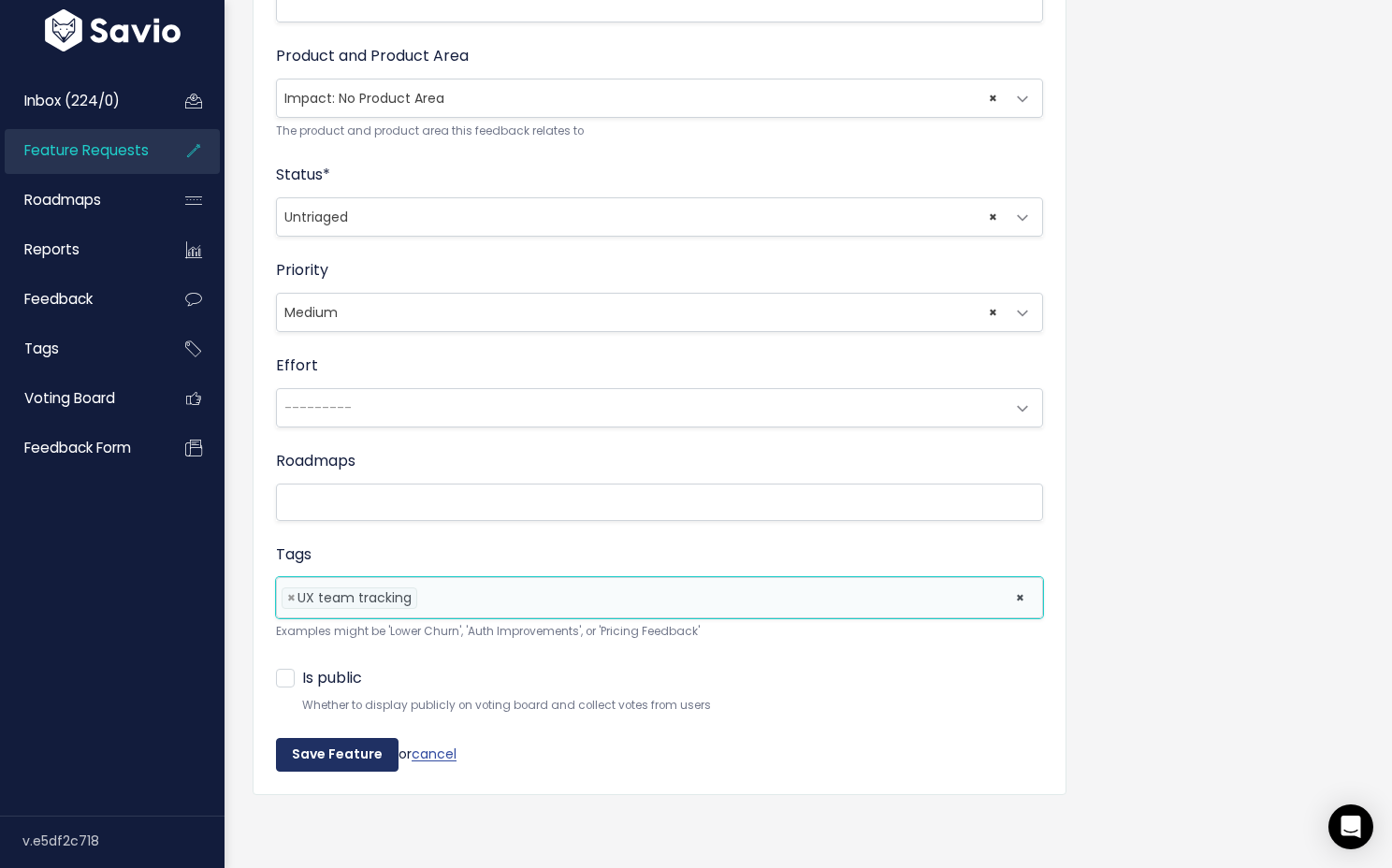
click at [304, 738] on input "Save Feature" at bounding box center [336, 755] width 122 height 33
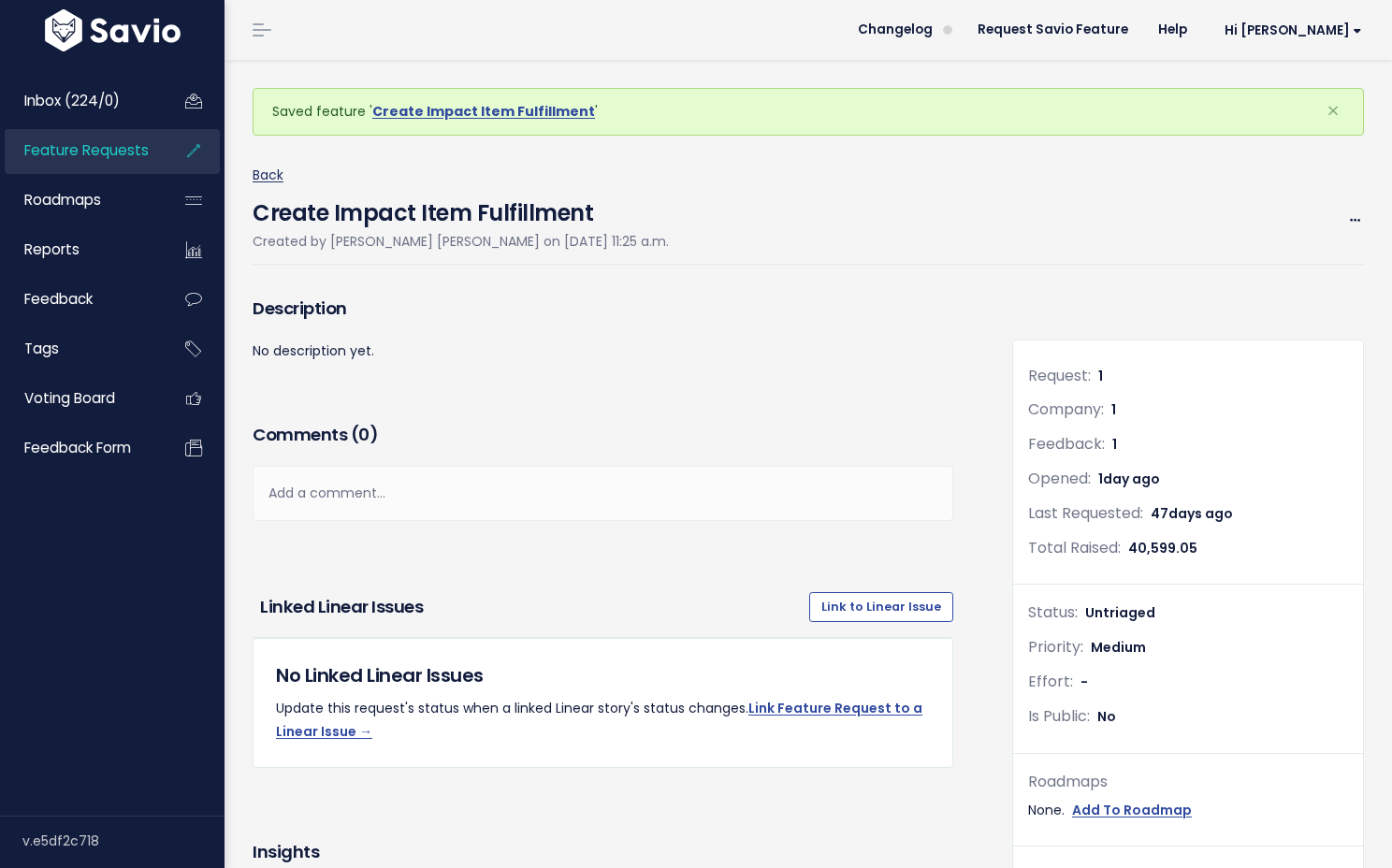
click at [271, 179] on link "Back" at bounding box center [268, 174] width 31 height 19
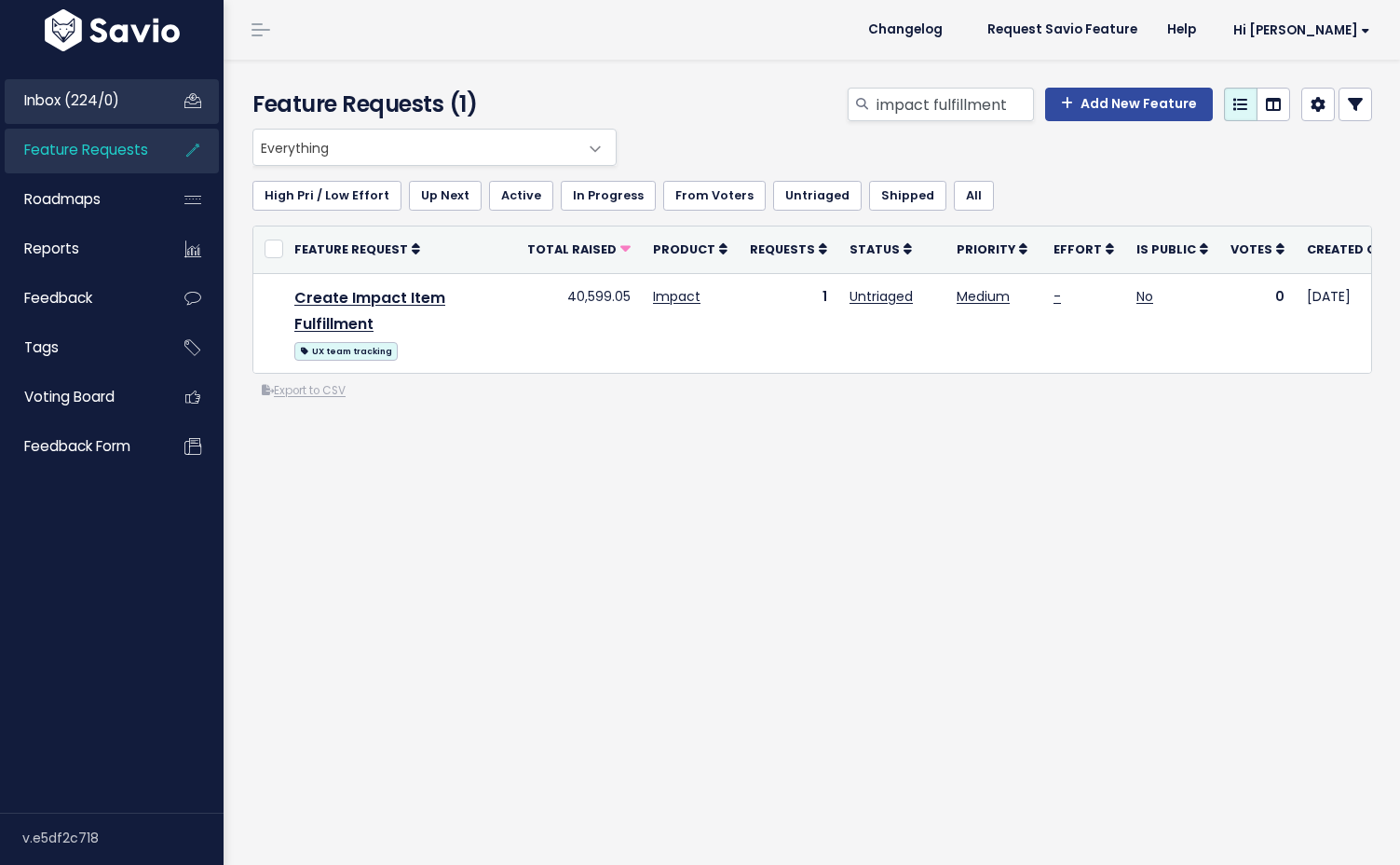
click at [124, 97] on link "Inbox (224/0)" at bounding box center [80, 100] width 150 height 43
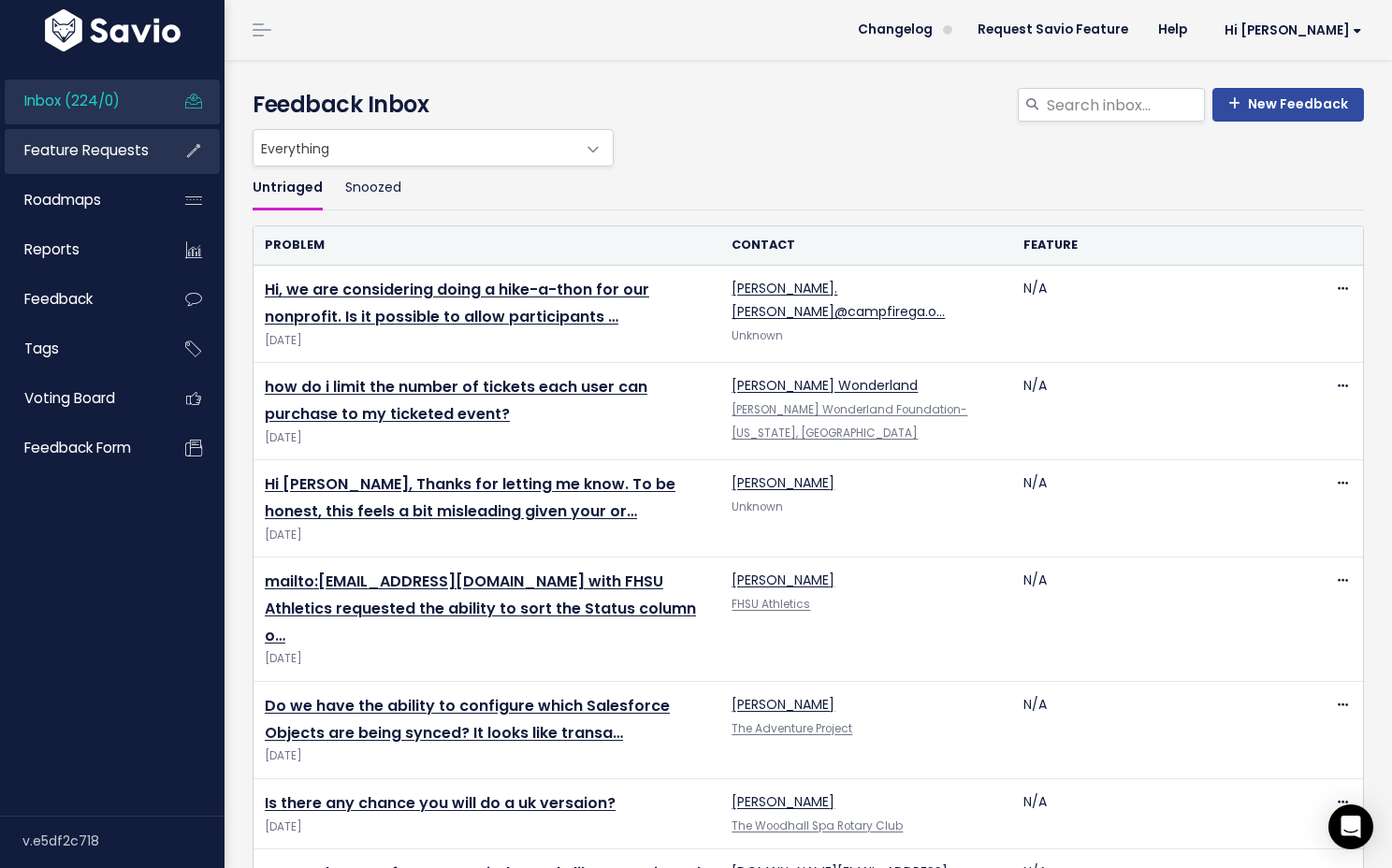
click at [59, 147] on span "Feature Requests" at bounding box center [86, 151] width 124 height 20
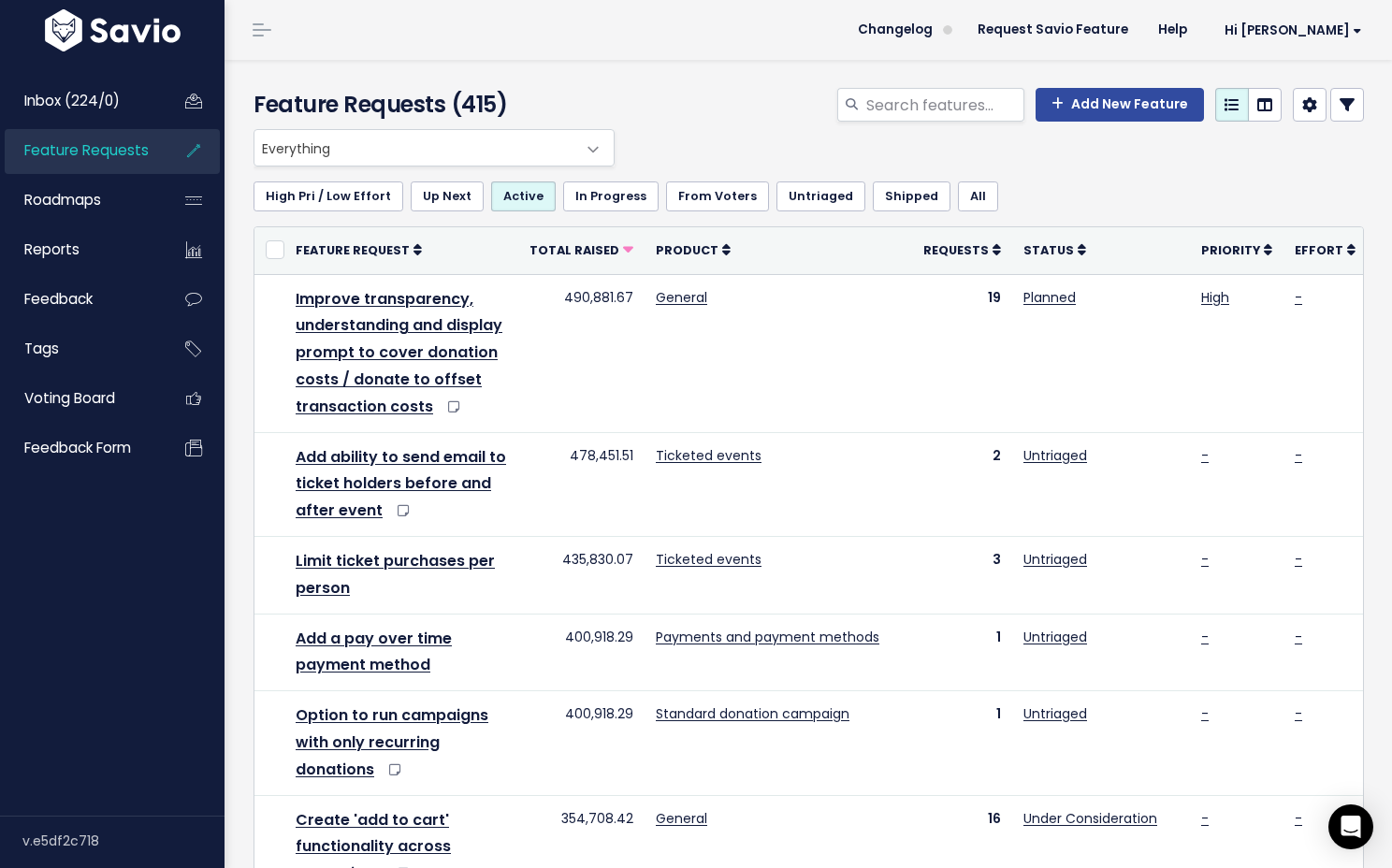
click at [469, 135] on span "Everything" at bounding box center [414, 148] width 322 height 35
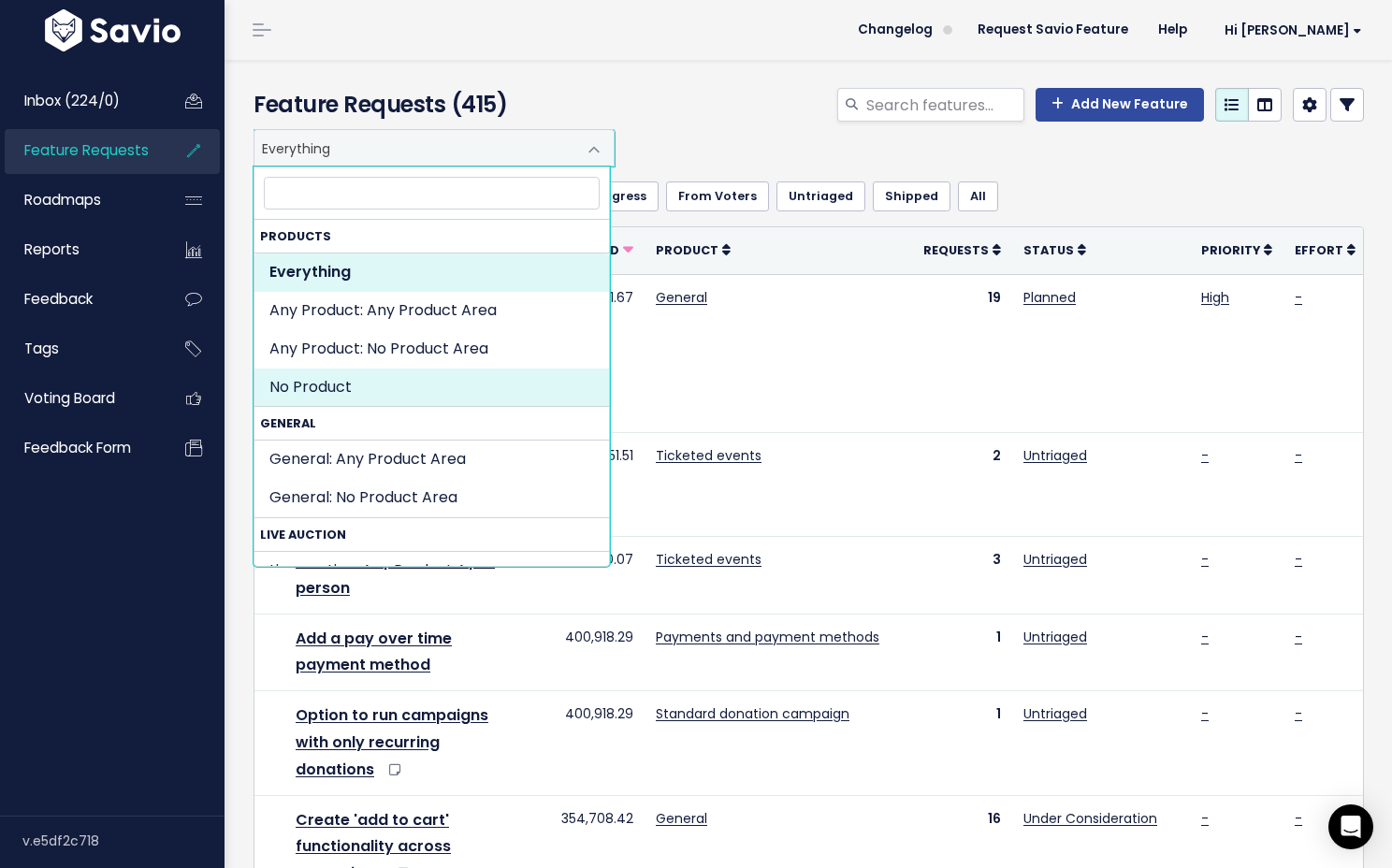
scroll to position [150, 0]
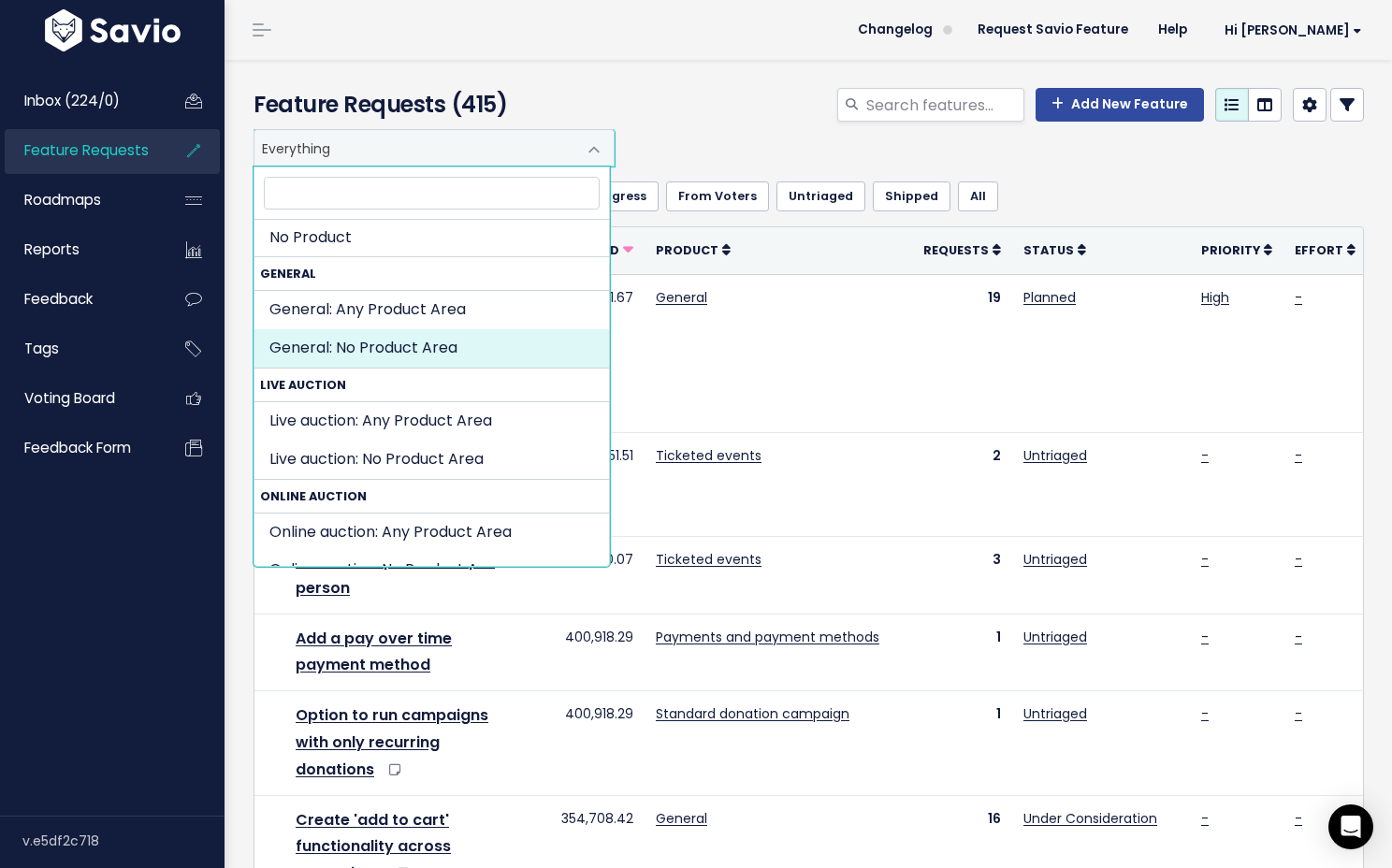
click at [815, 148] on div "Everything Any Product: Any Product Area Any Product: No Product Area No Produc…" at bounding box center [805, 148] width 1110 height 37
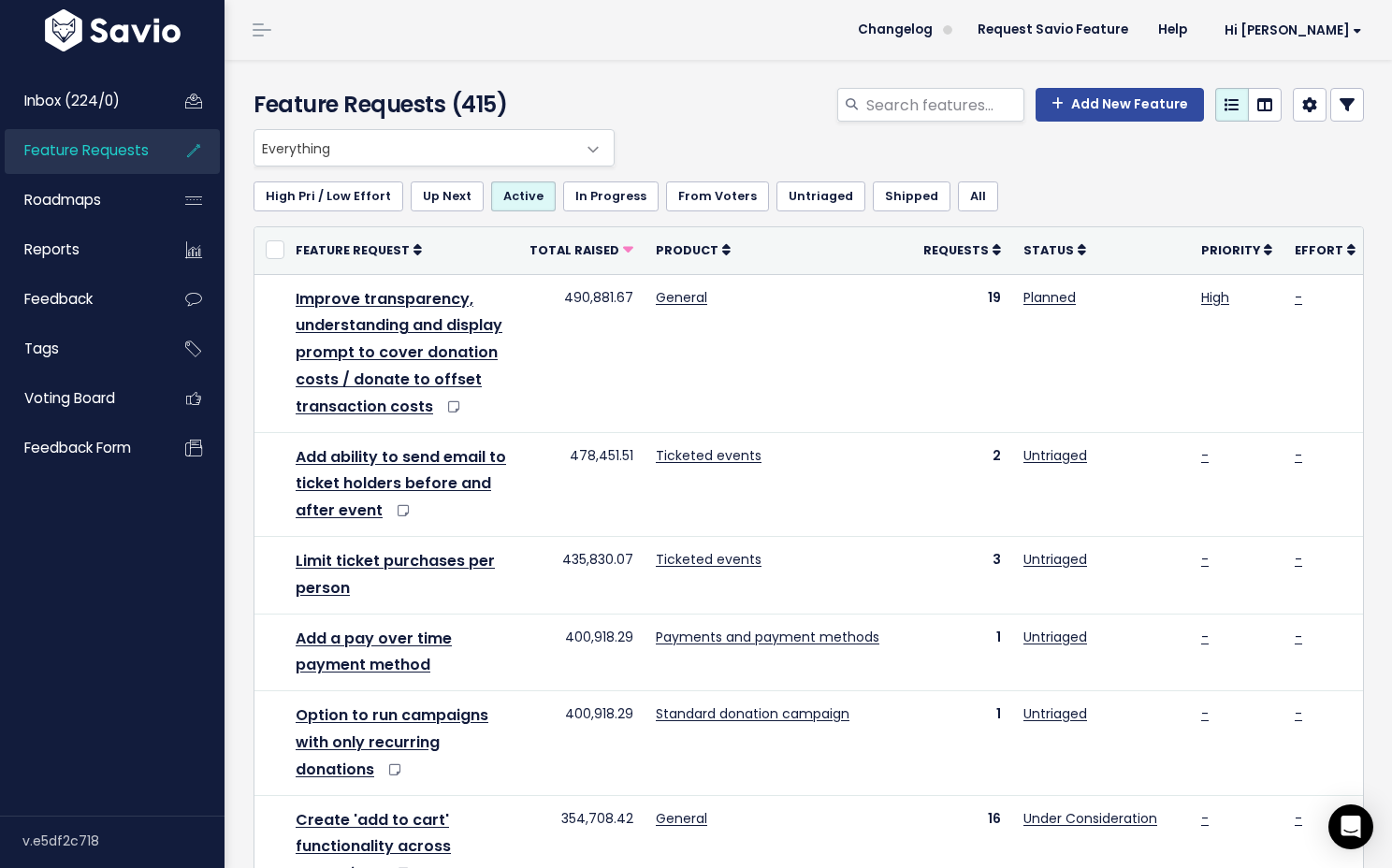
click at [455, 156] on span "Everything" at bounding box center [414, 148] width 322 height 35
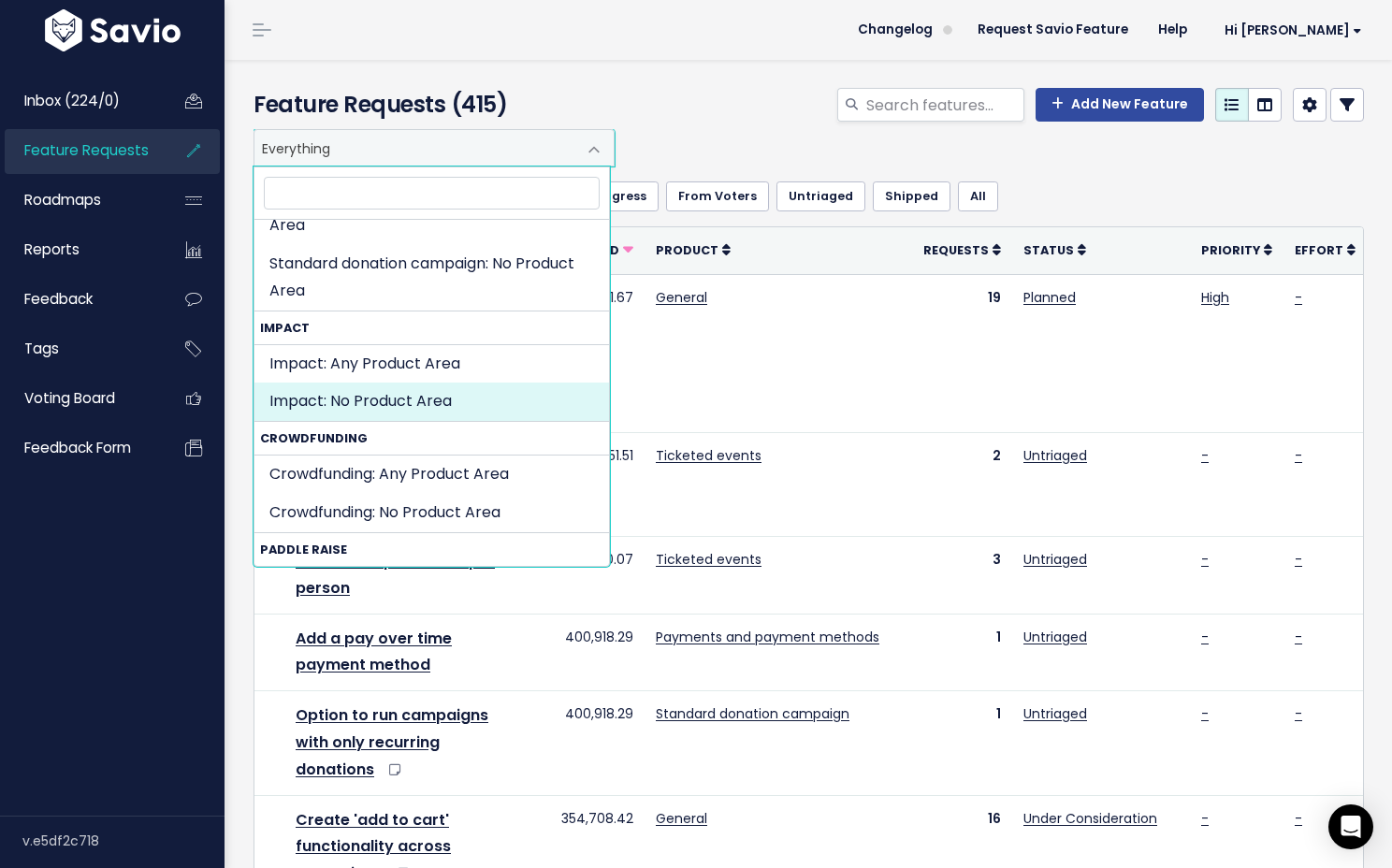
scroll to position [606, 0]
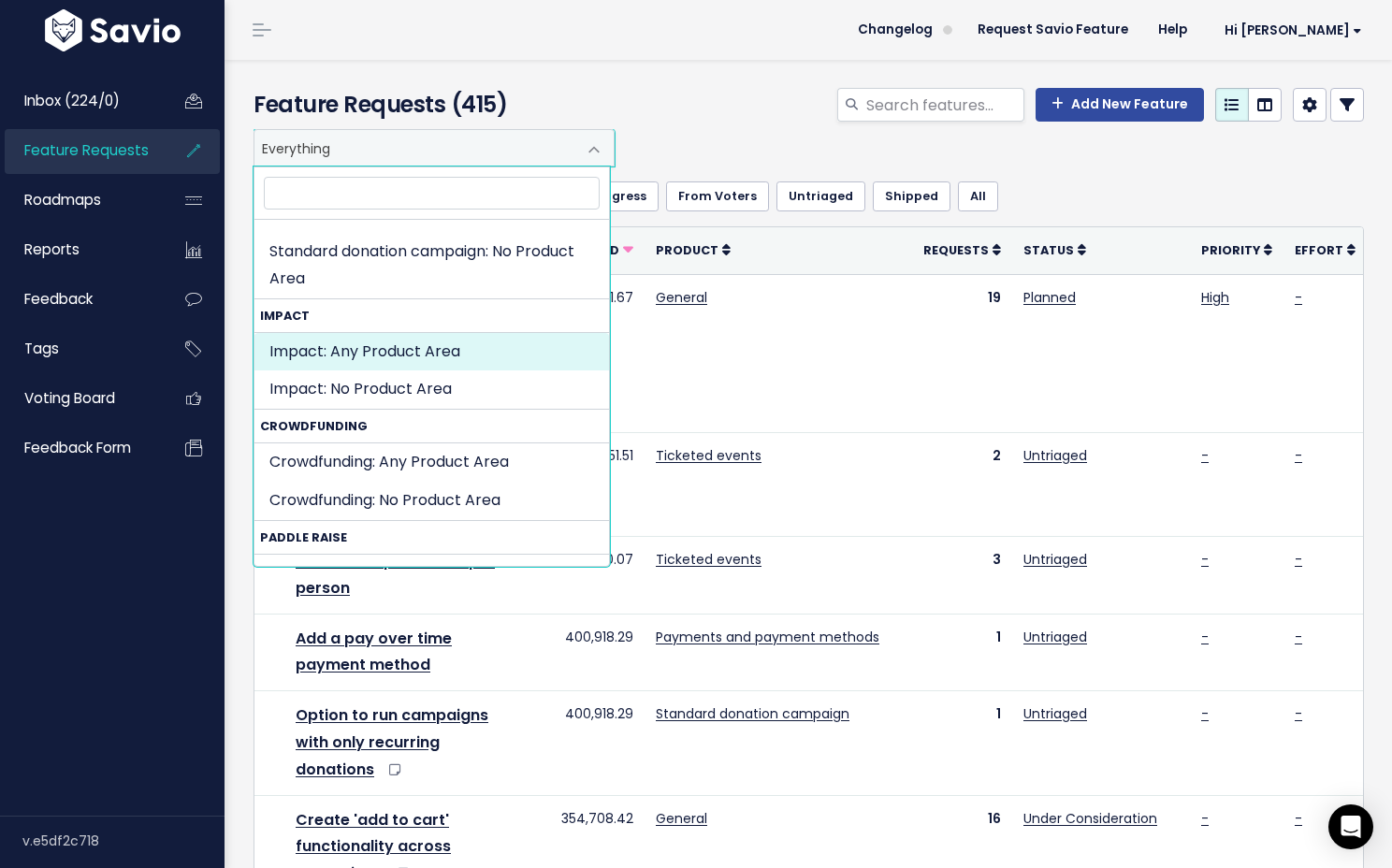
select select "IMPACT:"
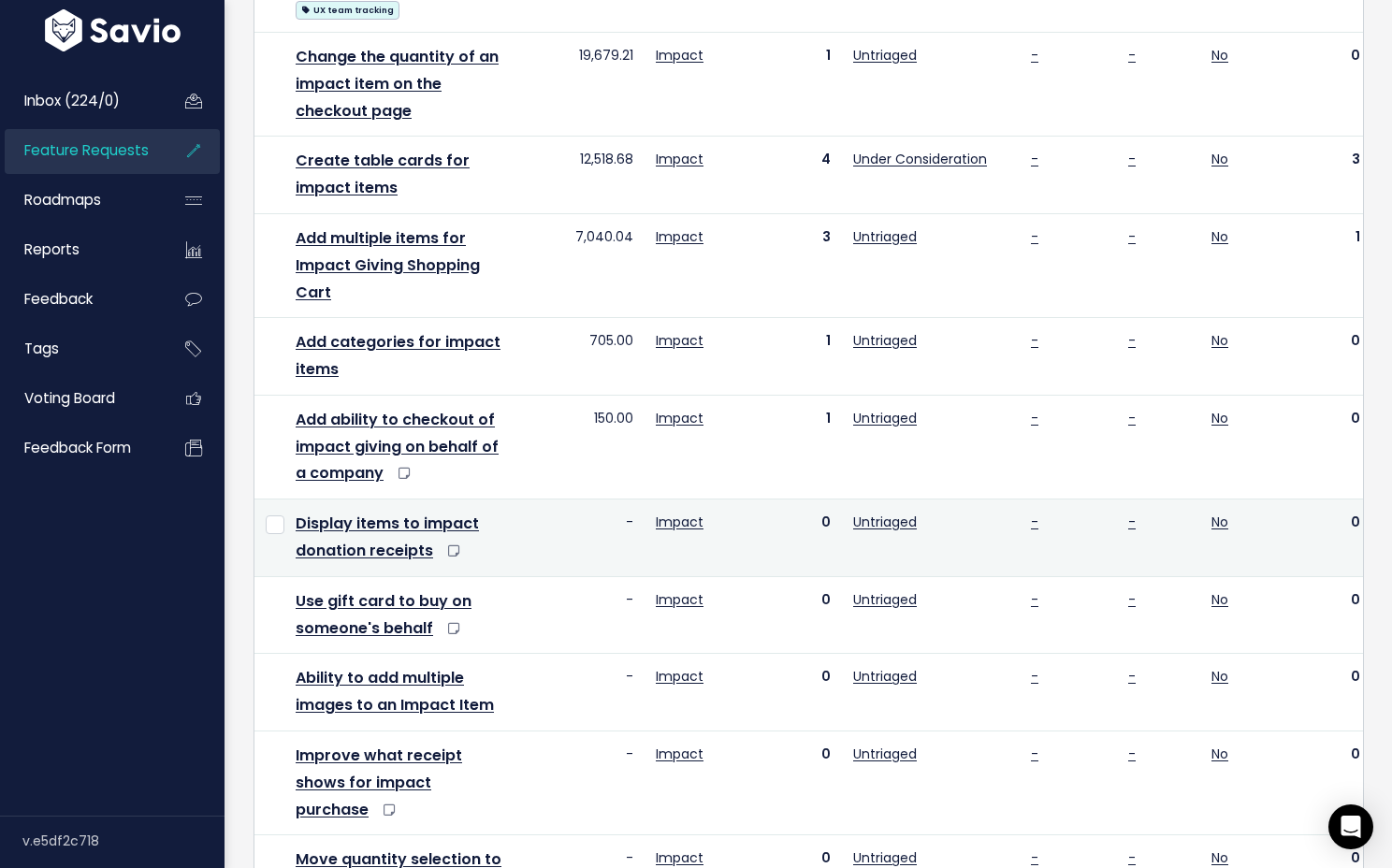
scroll to position [516, 0]
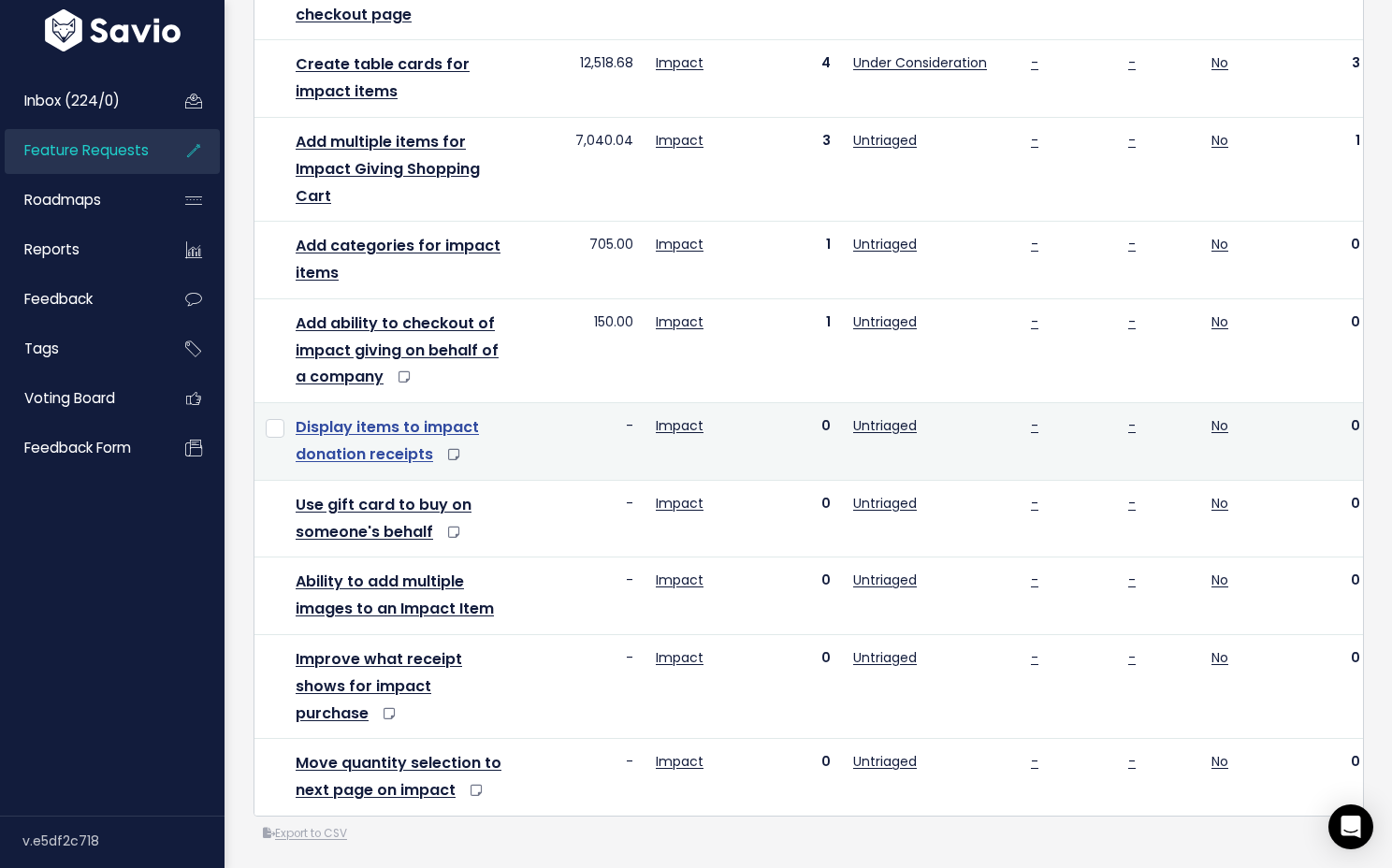
click at [416, 433] on link "Display items to impact donation receipts" at bounding box center [387, 441] width 184 height 49
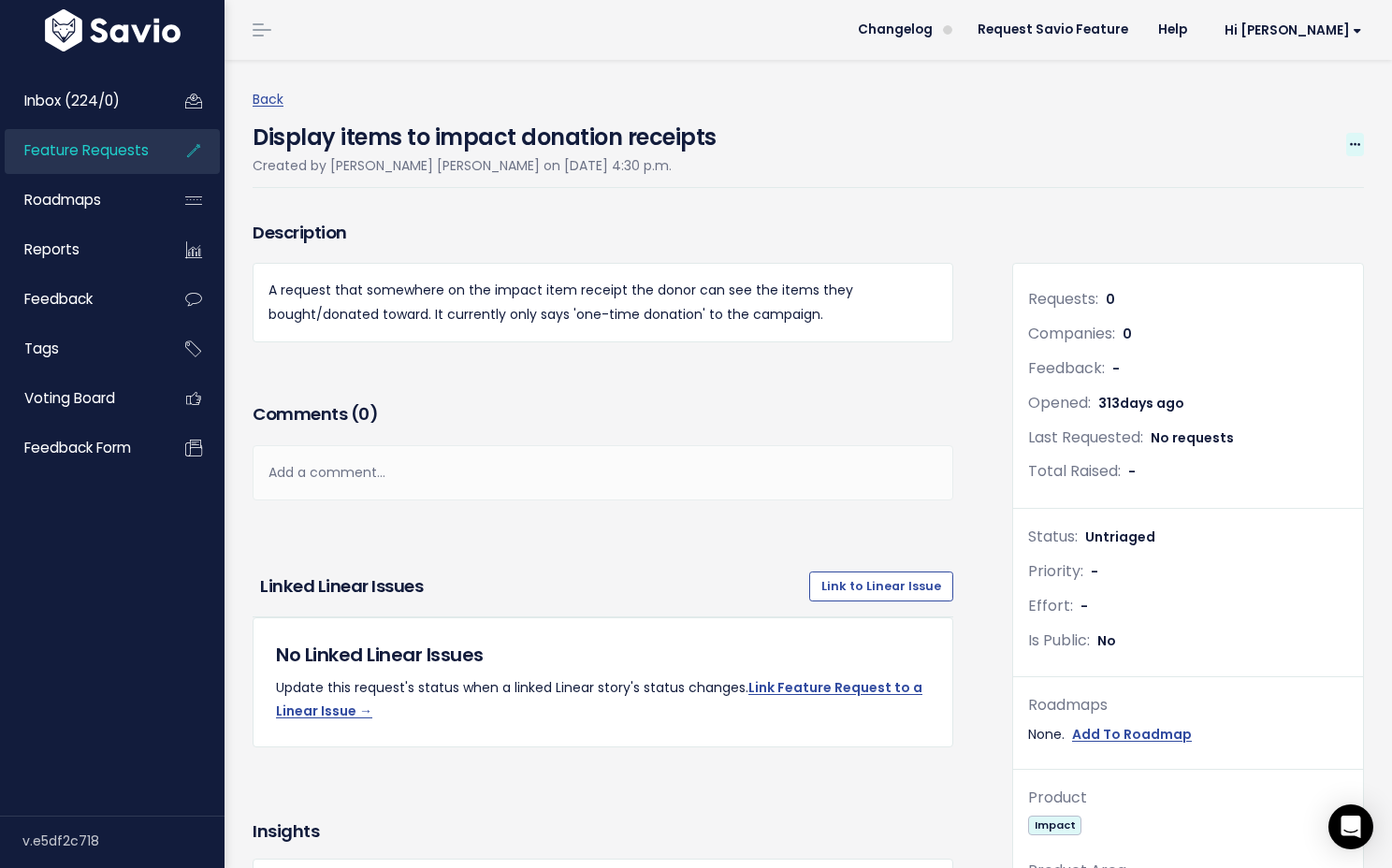
click at [1350, 143] on icon at bounding box center [1355, 146] width 11 height 12
click at [1275, 195] on link "Edit" at bounding box center [1292, 195] width 139 height 36
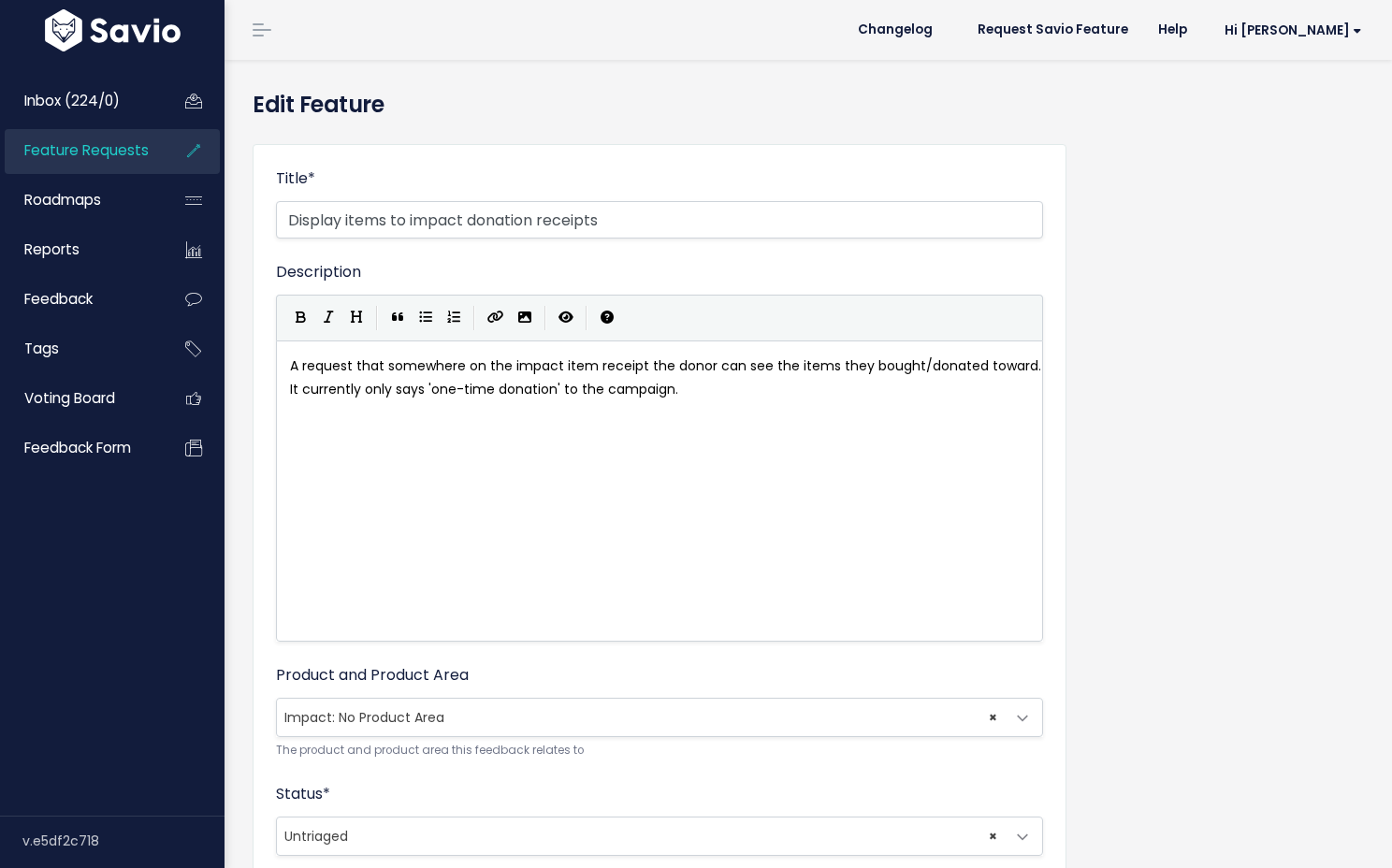
scroll to position [420, 0]
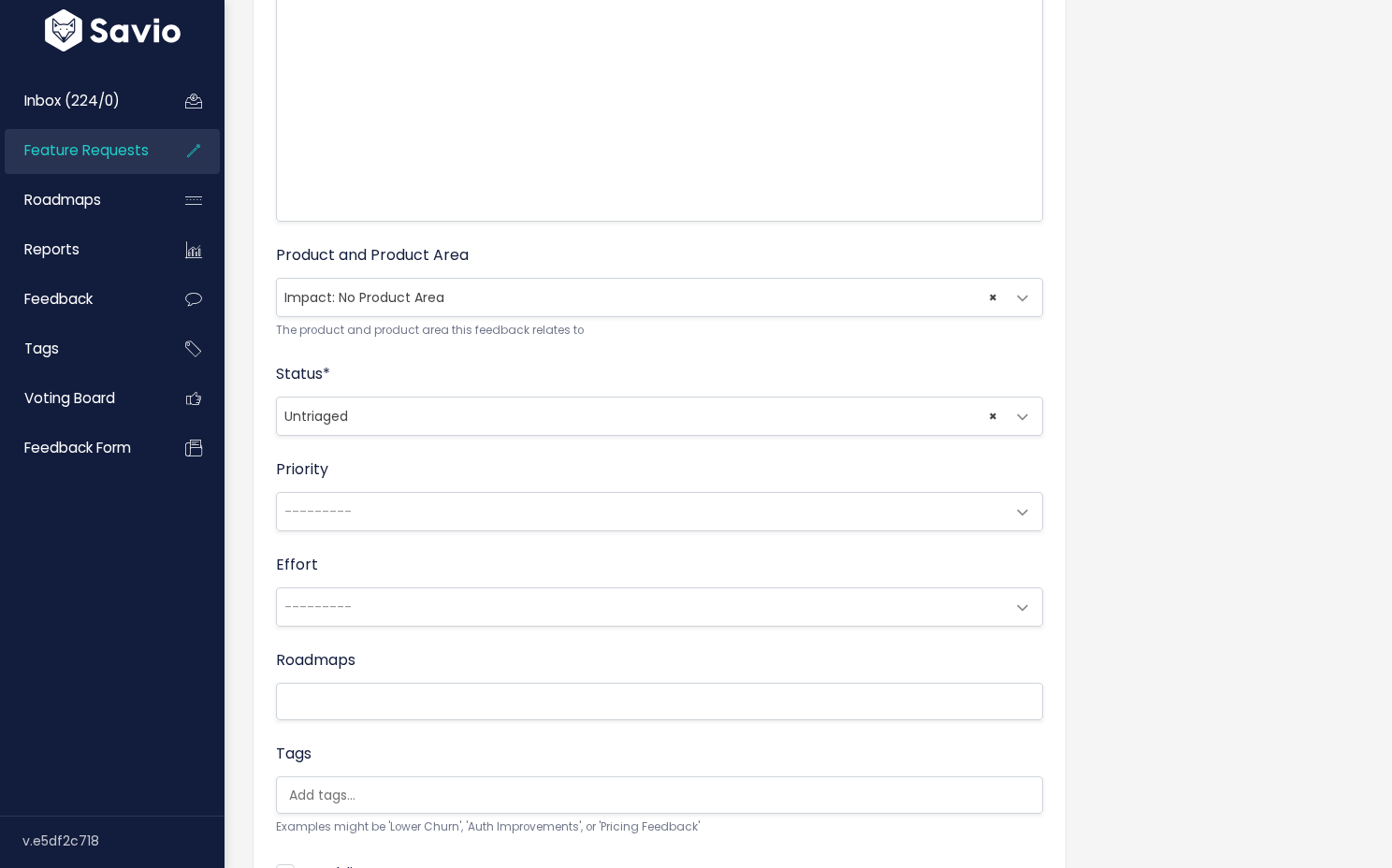
click at [446, 417] on span "× Untriaged" at bounding box center [640, 416] width 728 height 37
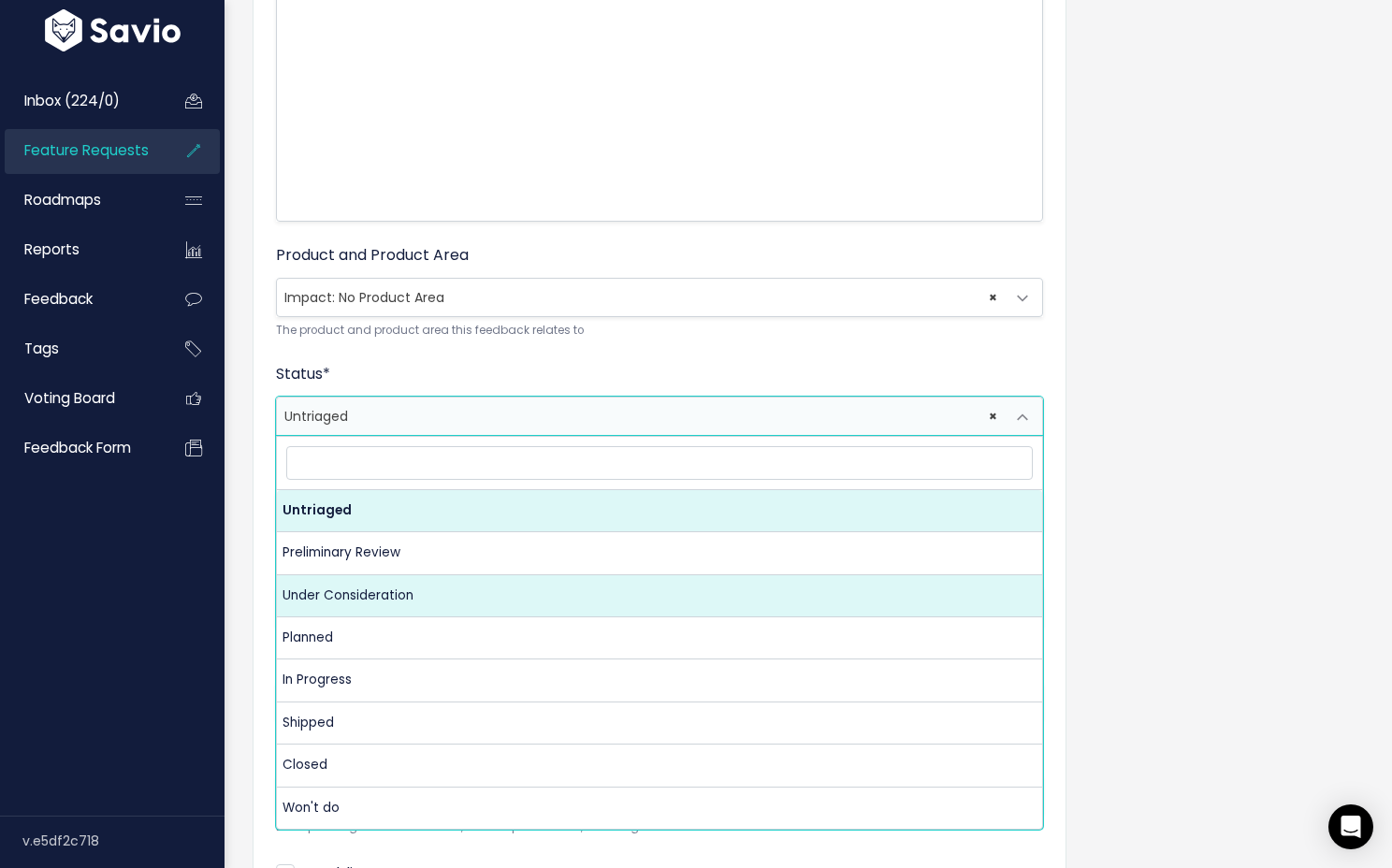
click at [1143, 412] on div "Title * Display items to impact donation receipts Description A request that so…" at bounding box center [808, 370] width 1140 height 1324
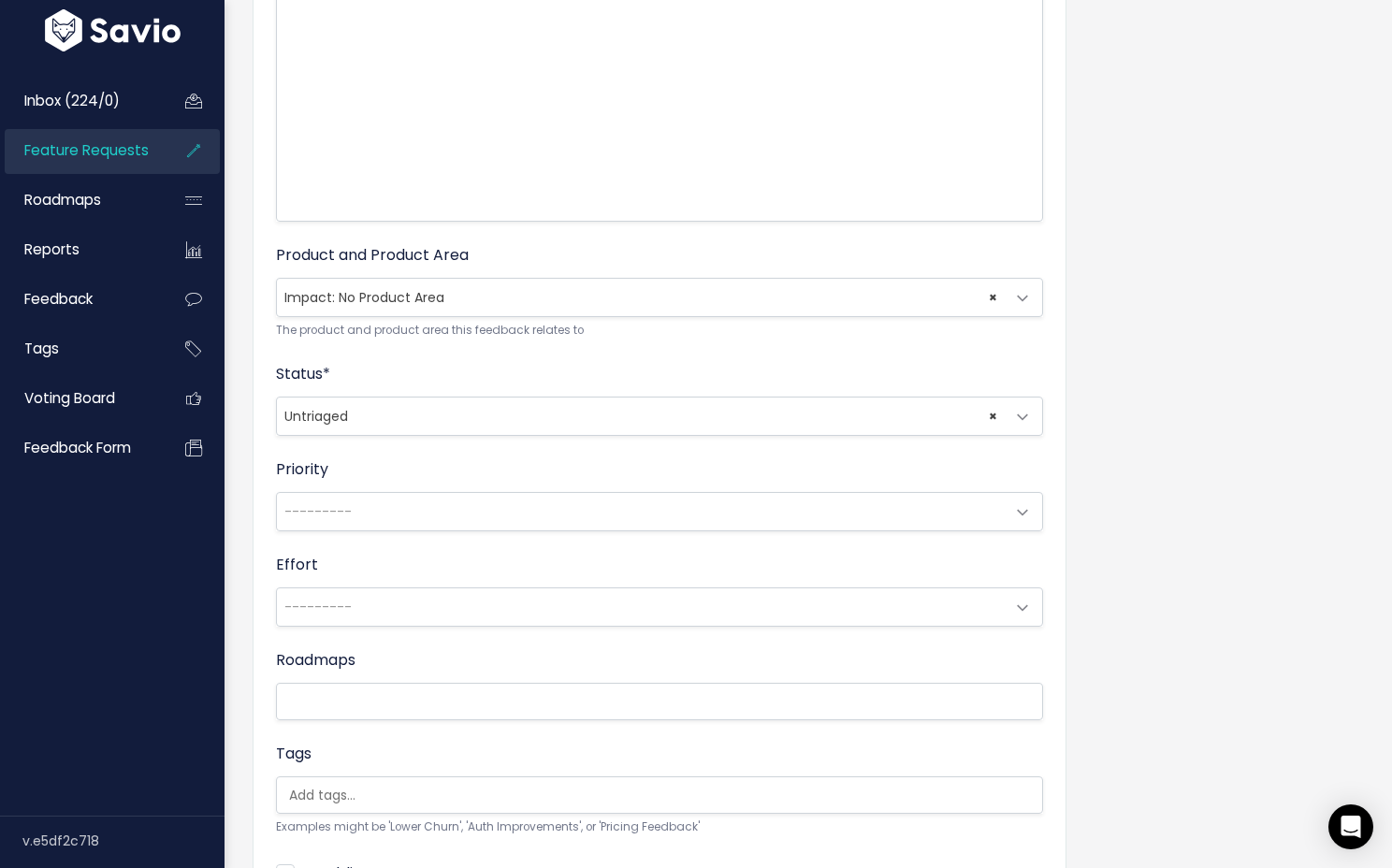
scroll to position [0, 0]
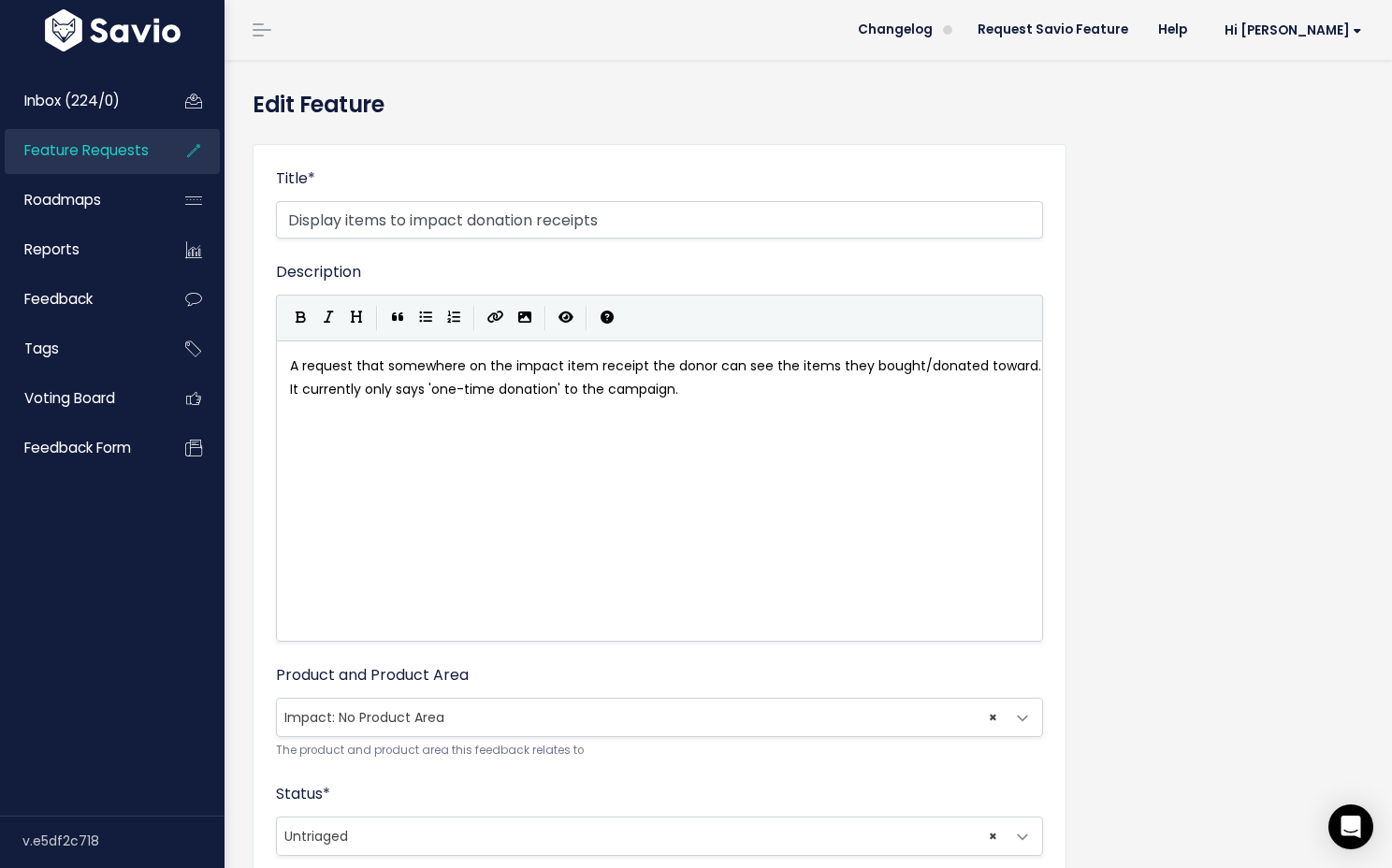
click at [140, 155] on span "Feature Requests" at bounding box center [86, 151] width 124 height 20
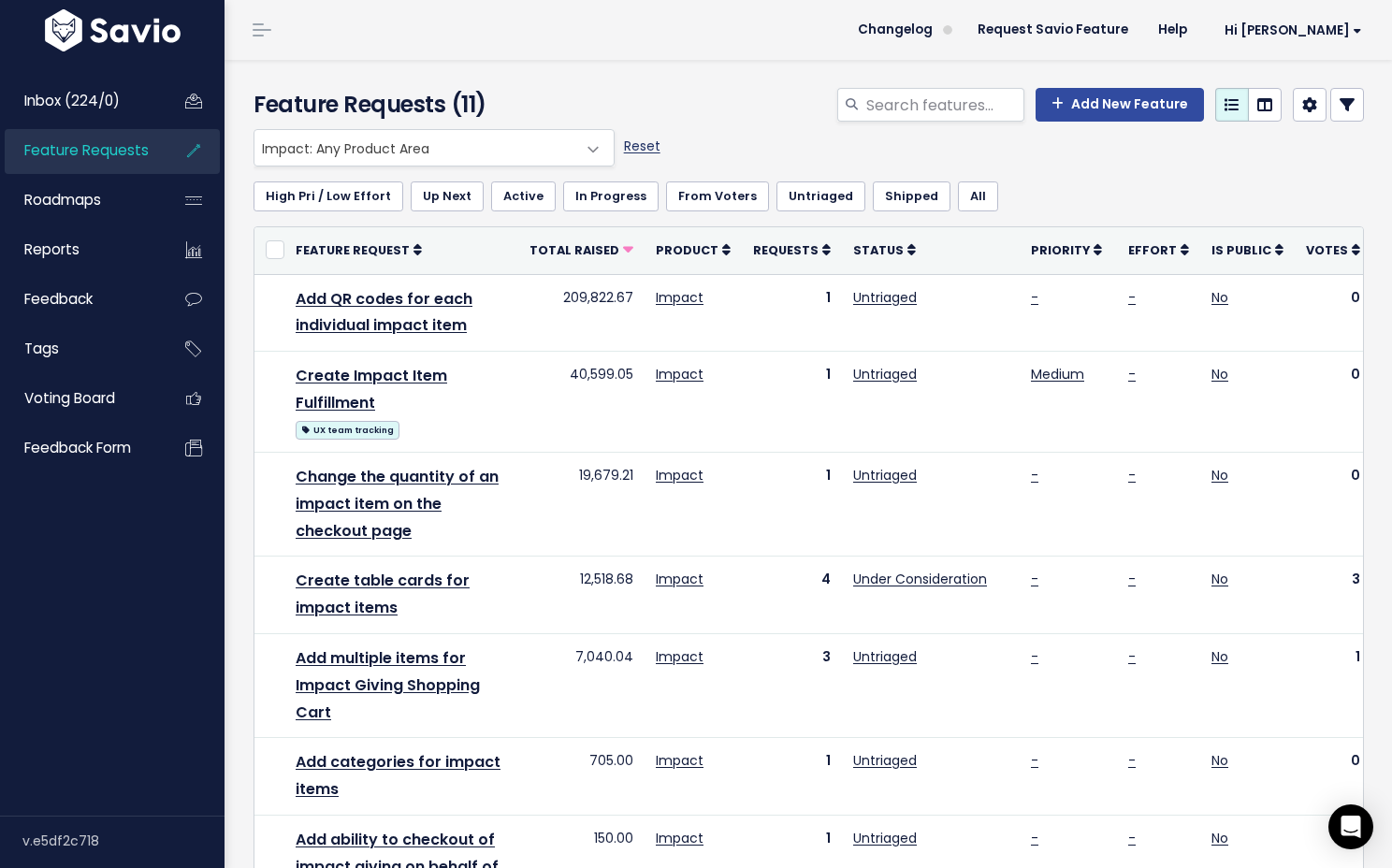
click at [635, 143] on link "Reset" at bounding box center [641, 146] width 36 height 19
select select ":"
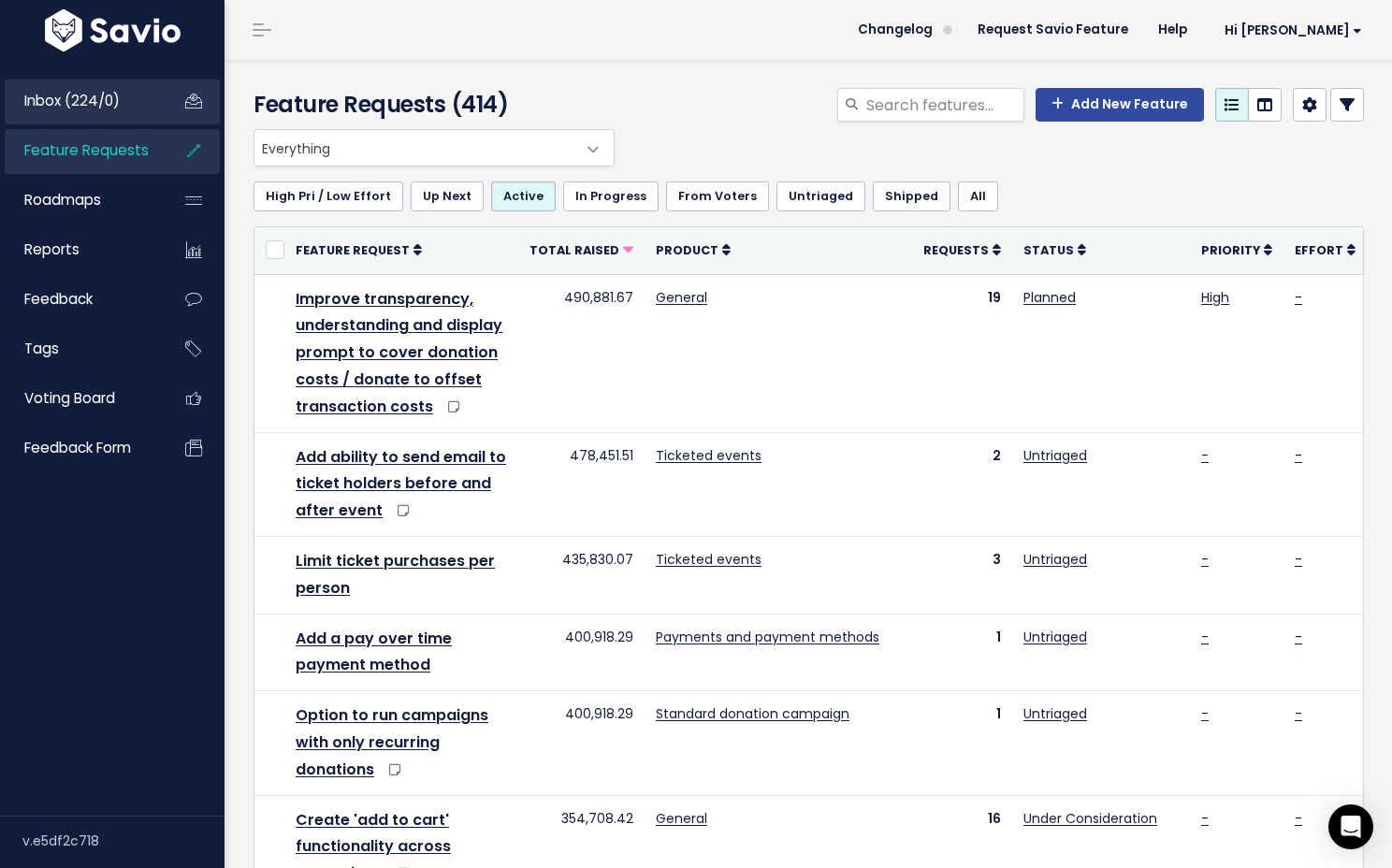
click at [136, 109] on link "Inbox (224/0)" at bounding box center [80, 101] width 151 height 43
